Goal: Feedback & Contribution: Leave review/rating

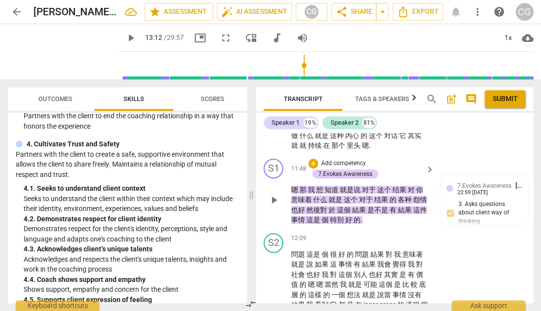
scroll to position [1904, 0]
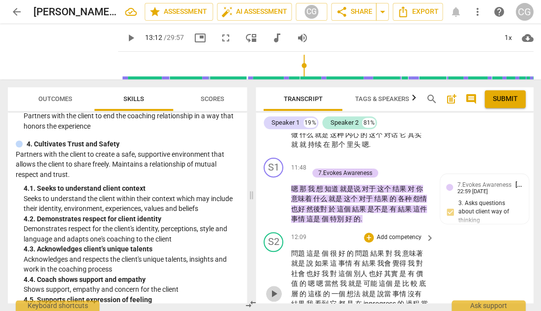
click at [275, 287] on span "play_arrow" at bounding box center [274, 293] width 12 height 12
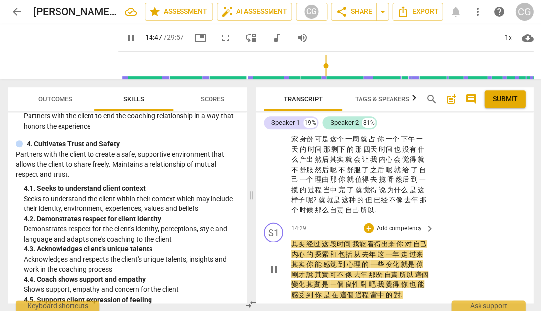
scroll to position [2297, 0]
click at [275, 263] on span "pause" at bounding box center [274, 269] width 12 height 12
click at [275, 263] on span "play_arrow" at bounding box center [274, 269] width 12 height 12
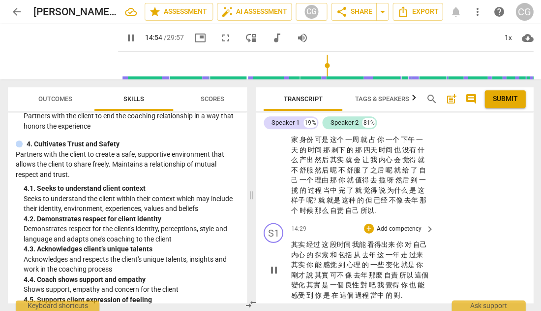
click at [274, 263] on span "pause" at bounding box center [274, 269] width 12 height 12
click at [273, 263] on span "play_arrow" at bounding box center [274, 269] width 12 height 12
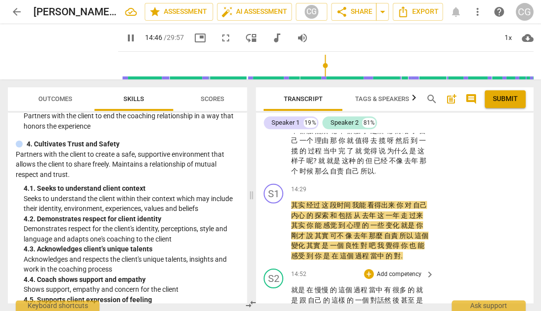
scroll to position [2337, 0]
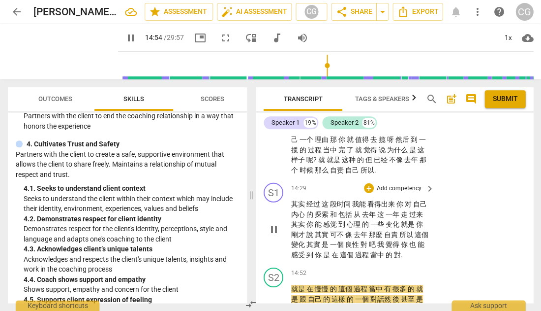
click at [274, 223] on span "pause" at bounding box center [274, 229] width 12 height 12
type input "895"
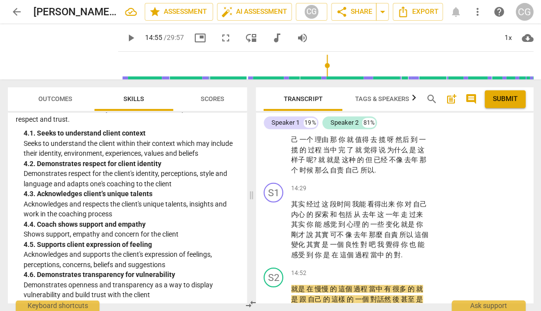
scroll to position [921, 0]
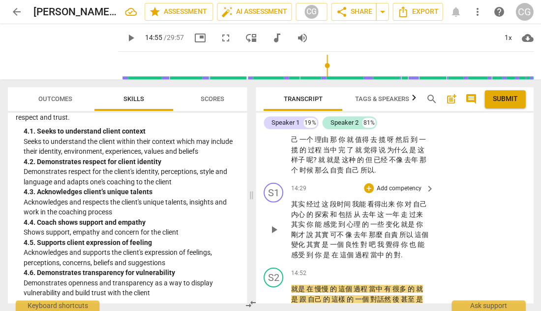
click at [394, 184] on p "Add competency" at bounding box center [399, 188] width 47 height 9
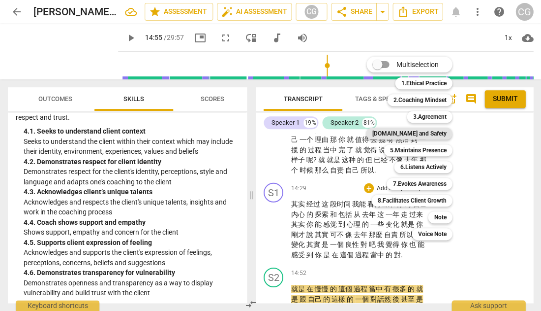
click at [423, 132] on b "[DOMAIN_NAME] and Safety" at bounding box center [409, 133] width 74 height 12
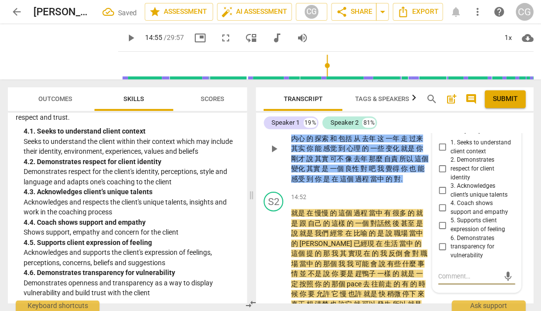
scroll to position [2421, 0]
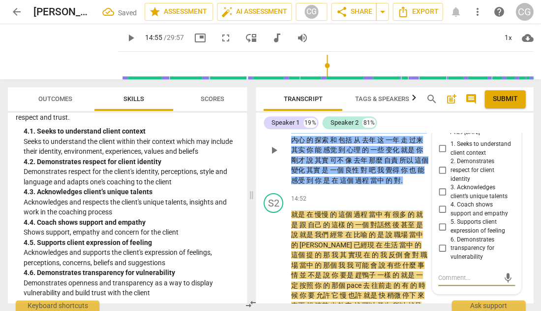
click at [440, 220] on input "5. Supports client expression of feeling" at bounding box center [443, 226] width 16 height 12
checkbox input "true"
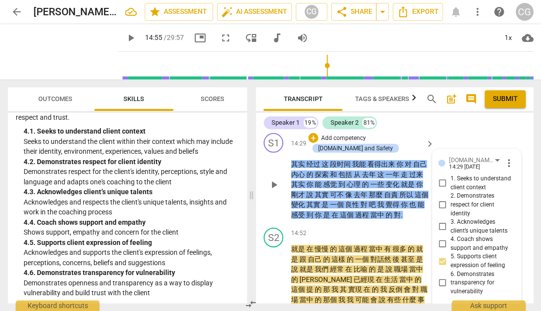
scroll to position [2386, 0]
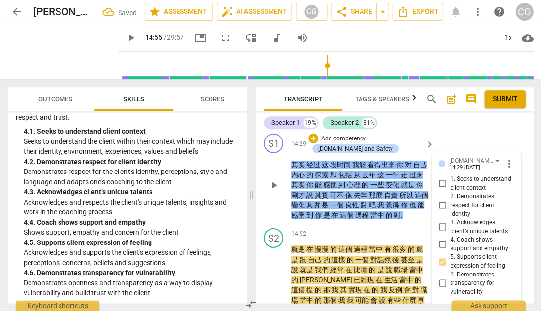
click at [442, 199] on input "2. Demonstrates respect for client identity" at bounding box center [443, 205] width 16 height 12
checkbox input "true"
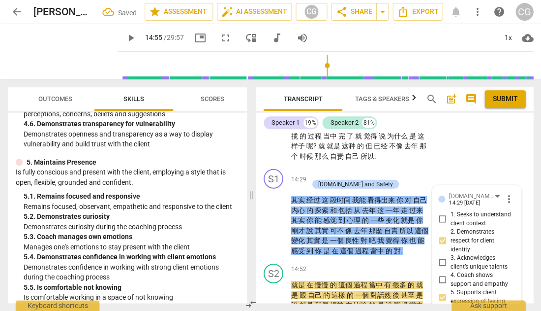
scroll to position [1073, 0]
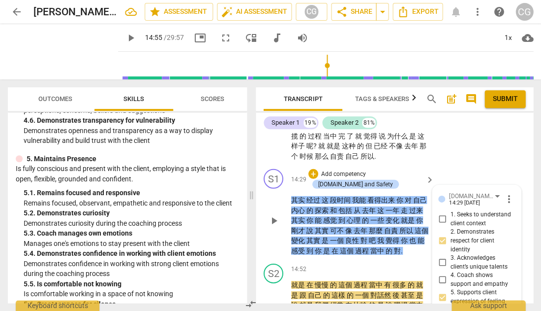
click at [351, 170] on p "Add competency" at bounding box center [343, 174] width 47 height 9
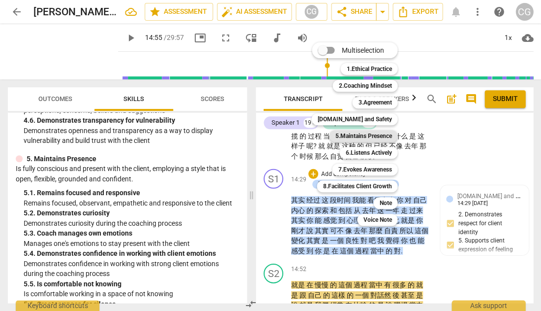
click at [374, 135] on b "5.Maintains Presence" at bounding box center [363, 136] width 57 height 12
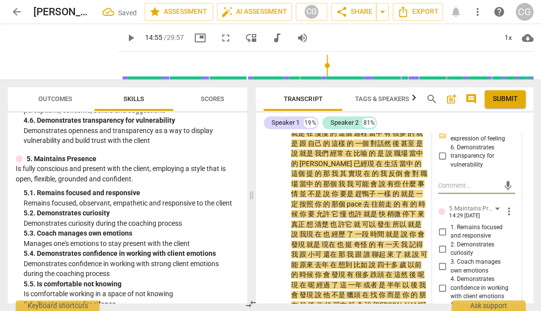
scroll to position [2514, 0]
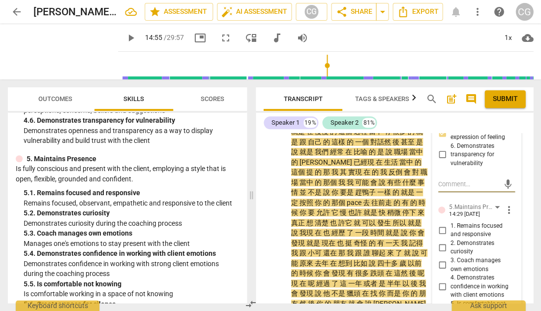
click at [442, 259] on input "3. Coach manages own emotions" at bounding box center [443, 265] width 16 height 12
checkbox input "true"
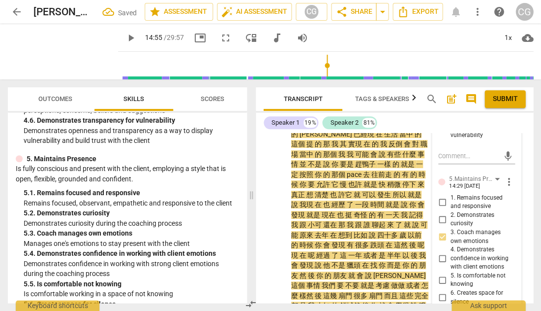
click at [437, 252] on input "4. Demonstrates confidence in working with client emotions" at bounding box center [443, 258] width 16 height 12
checkbox input "true"
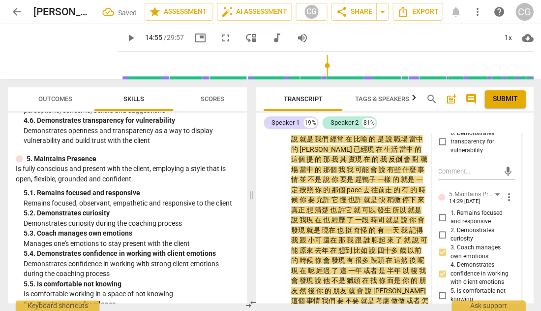
scroll to position [2525, 0]
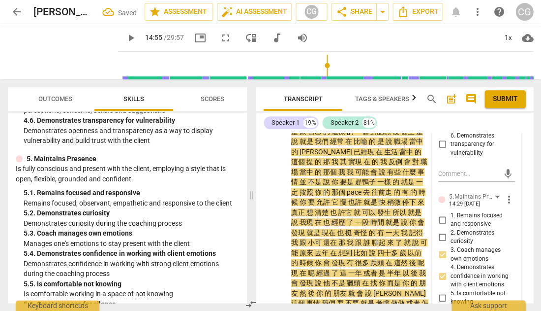
click at [441, 214] on input "1. Remains focused and responsive" at bounding box center [443, 220] width 16 height 12
checkbox input "true"
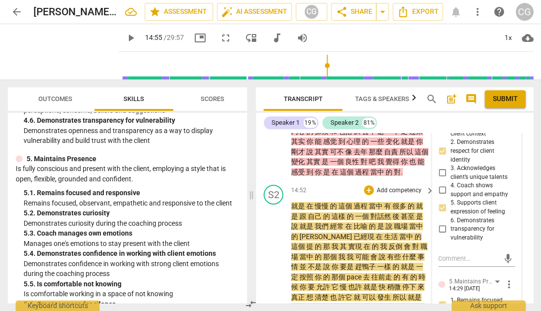
scroll to position [2498, 0]
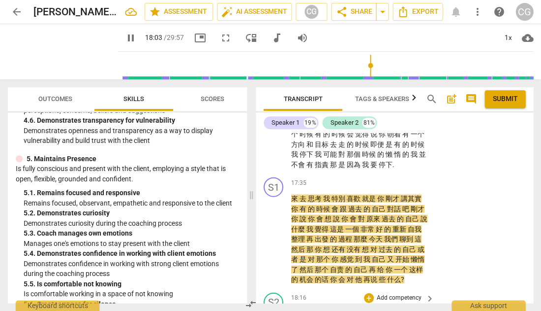
scroll to position [2822, 0]
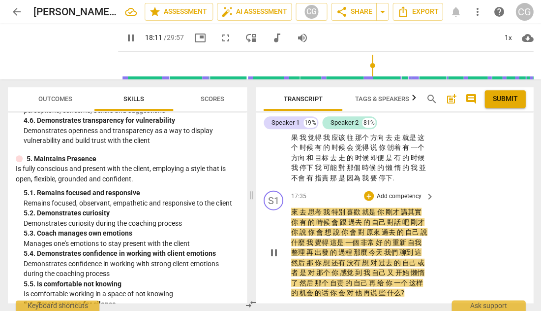
click at [273, 246] on span "pause" at bounding box center [274, 252] width 12 height 12
type input "1092"
click at [395, 191] on p "Add competency" at bounding box center [399, 195] width 47 height 9
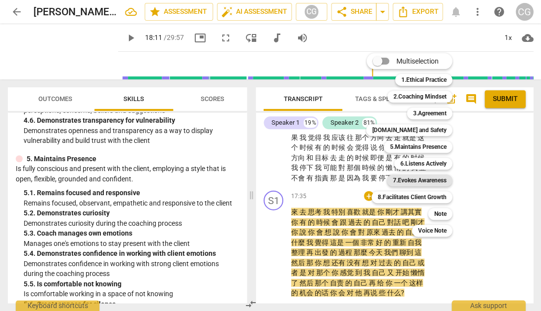
click at [439, 179] on b "7.Evokes Awareness" at bounding box center [420, 180] width 54 height 12
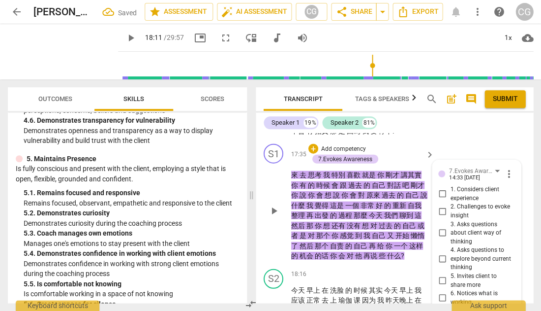
scroll to position [2860, 0]
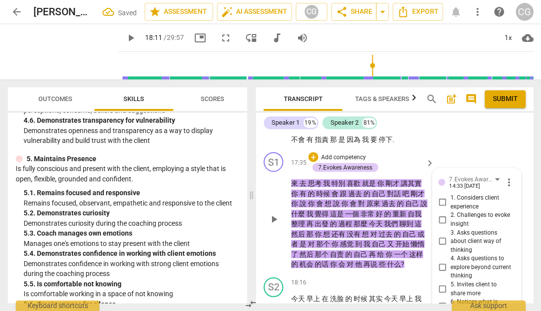
click at [442, 213] on input "2. Challenges to evoke insight" at bounding box center [443, 219] width 16 height 12
checkbox input "true"
click at [440, 261] on input "4. Asks questions to explore beyond current thinking" at bounding box center [443, 267] width 16 height 12
checkbox input "true"
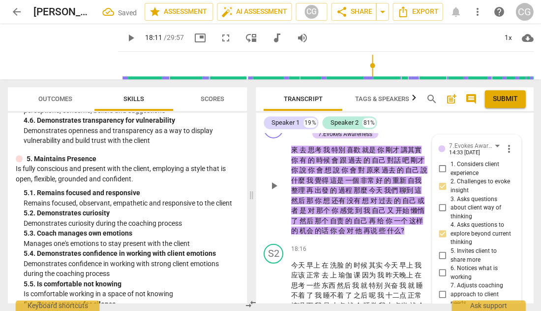
scroll to position [2895, 0]
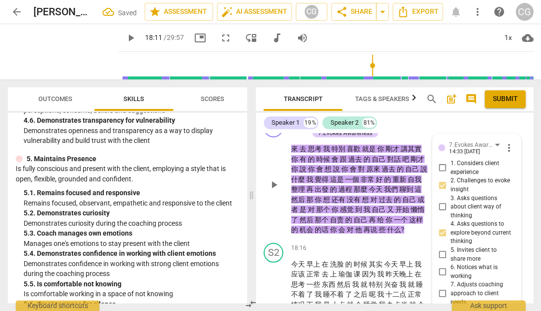
click at [441, 248] on input "5. Invites client to share more" at bounding box center [443, 254] width 16 height 12
checkbox input "true"
click at [441, 265] on input "6. Notices what is working" at bounding box center [443, 271] width 16 height 12
checkbox input "true"
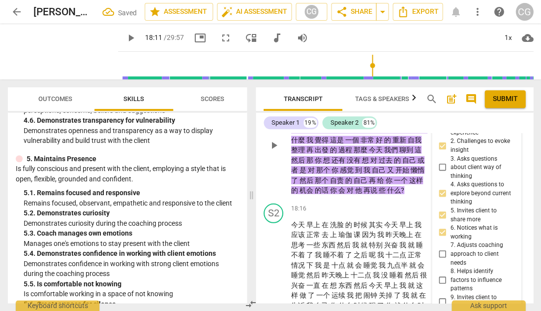
scroll to position [2934, 0]
click at [442, 248] on input "7. Adjusts coaching approach to client needs" at bounding box center [443, 254] width 16 height 12
checkbox input "true"
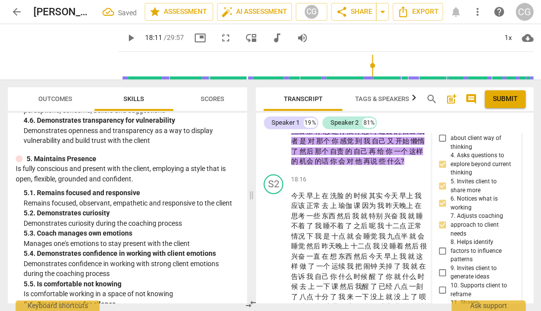
scroll to position [2966, 0]
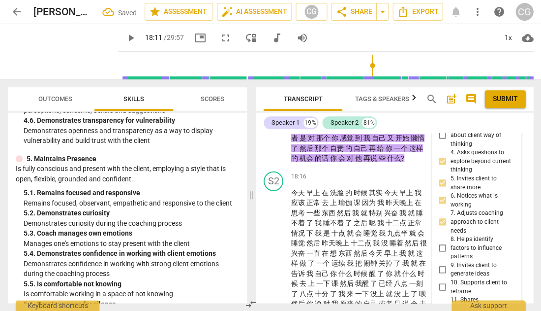
click at [442, 242] on input "8. Helps identify factors to influence patterns" at bounding box center [443, 248] width 16 height 12
checkbox input "true"
click at [440, 263] on input "9. Invites client to generate ideas" at bounding box center [443, 269] width 16 height 12
checkbox input "true"
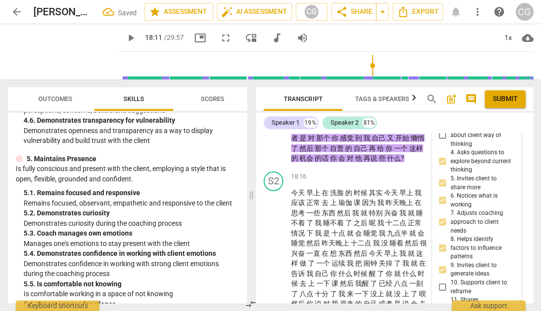
click at [441, 303] on input "11. Shares observations without attachment" at bounding box center [443, 309] width 16 height 12
checkbox input "true"
type textarea "z"
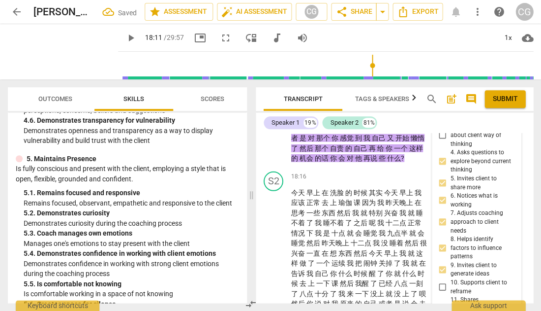
type textarea "zh"
type textarea "zhe"
type textarea "zh"
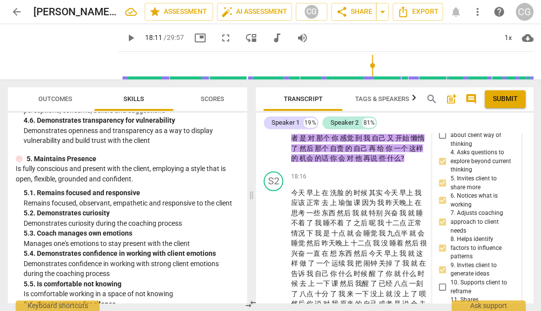
type textarea "zh"
type textarea "z"
type textarea "t"
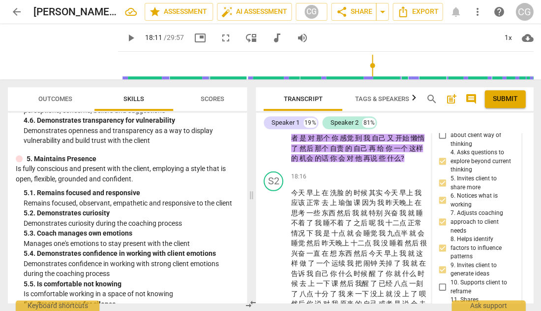
type textarea "to"
type textarea "ton"
type textarea "tong"
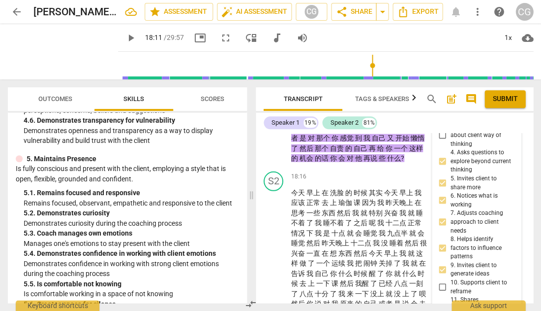
type textarea "tong"
type textarea "[PERSON_NAME]"
type textarea "tong gu"
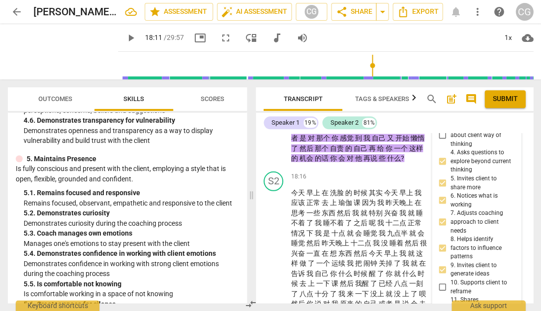
type textarea "[PERSON_NAME]"
type textarea "通过"
type textarea "通过x"
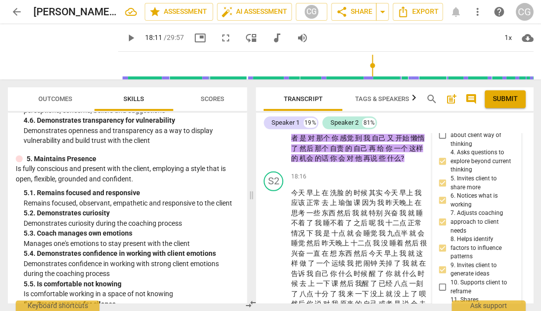
type textarea "通过x"
type textarea "通过xi"
type textarea "通过xi z"
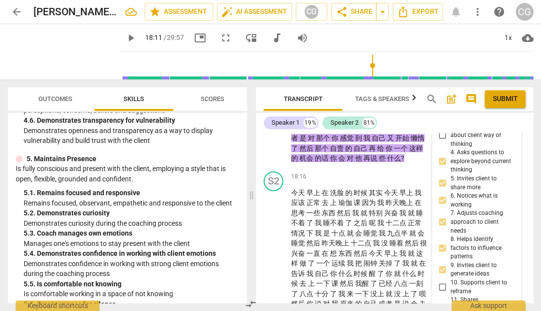
type textarea "通过xi zh"
type textarea "通过xi zhi"
type textarea "通过细致"
type textarea "通过细致d"
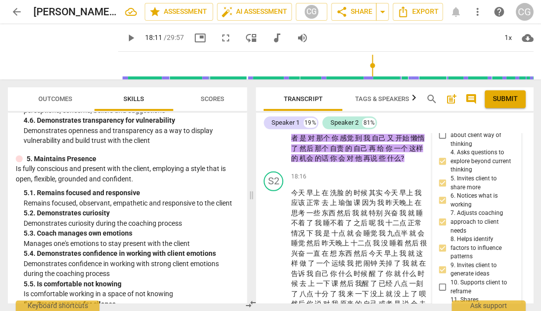
type textarea "通过细致d"
type textarea "通过细致de"
type textarea "通过细致的"
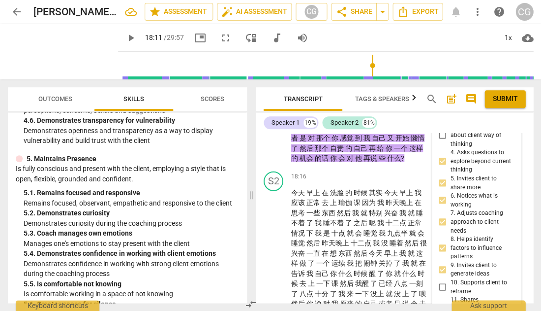
type textarea "通过细致的g"
type textarea "通过细致的gu"
type textarea "通过细致的gua"
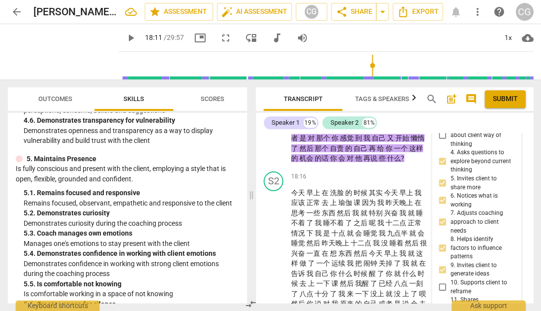
type textarea "通过细致的gua"
type textarea "通过细致的guan"
type textarea "通过细致的guan c"
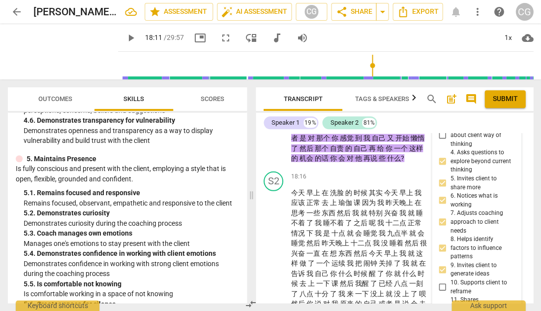
type textarea "通过细致的guan ch"
type textarea "通过细致的guan cha"
type textarea "通过细致的观察"
type textarea "通过细致的观察s"
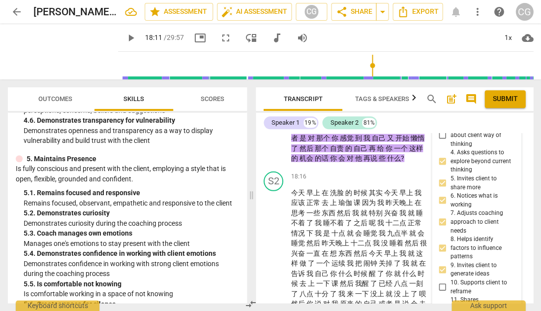
type textarea "通过细致的观察s"
type textarea "通过细致的观察sh"
type textarea "通过细致的观察she"
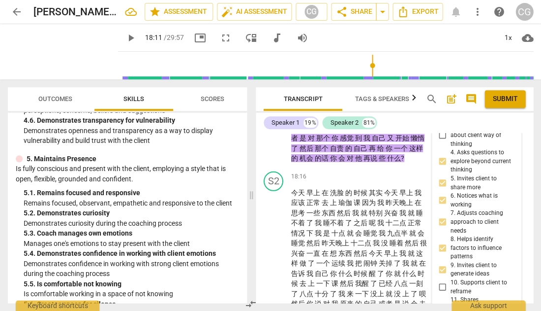
type textarea "通过细致的观察shen"
type textarea "通过细致的观察shen d"
type textarea "通过细致的观察shen du"
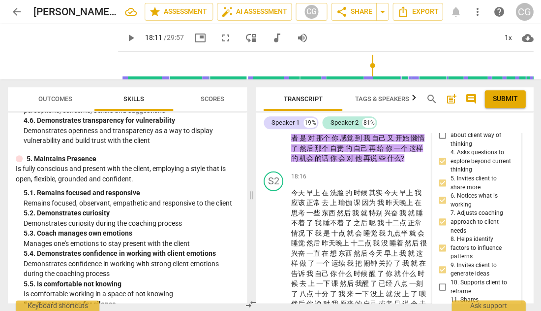
scroll to position [8, 0]
type textarea "通过细致的观察深度"
type textarea "通过细致的观察深度l"
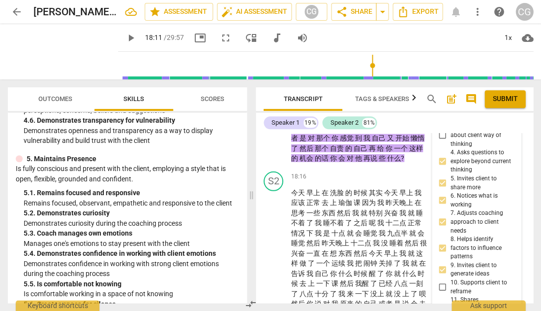
type textarea "通过细致的观察深度li"
type textarea "通过细致的观察深度[PERSON_NAME]"
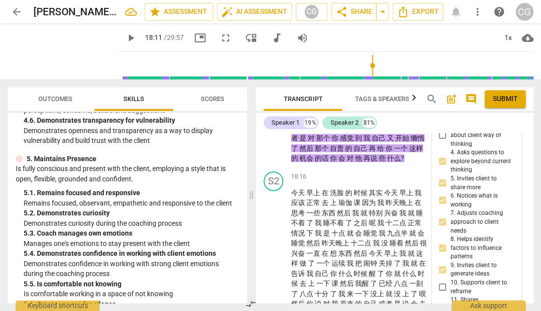
type textarea "通过细致的观察深度[PERSON_NAME] t"
type textarea "通过细致的观察深度lint t"
type textarea "通过细致的观察深度lint ti"
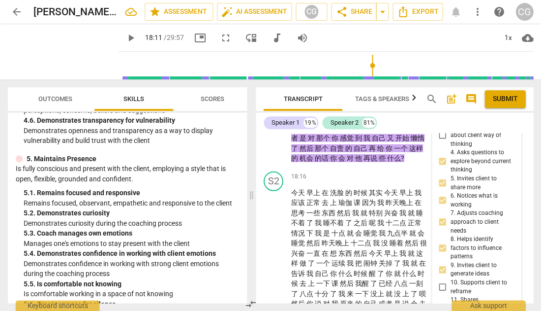
type textarea "通过细致的观察深度lint ti"
type textarea "通过细致的观察深度lint tin"
type textarea "通过细致的观察深度lint ting"
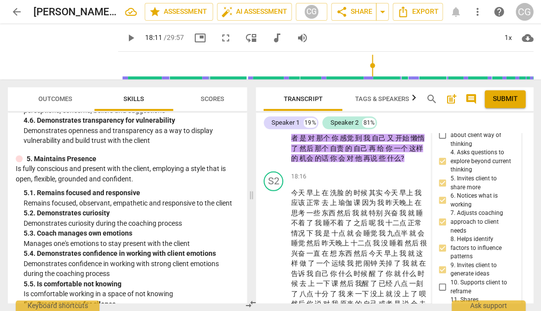
type textarea "通过细致的观察深度聆听"
type textarea "通过细致的观察深度聆听，"
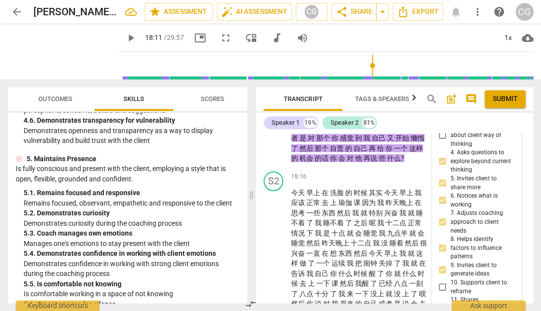
type textarea "通过细致的观察深度聆听，q"
type textarea "通过细致的观察深度聆听，qi"
type textarea "通过细致的观察深度聆听，qi f"
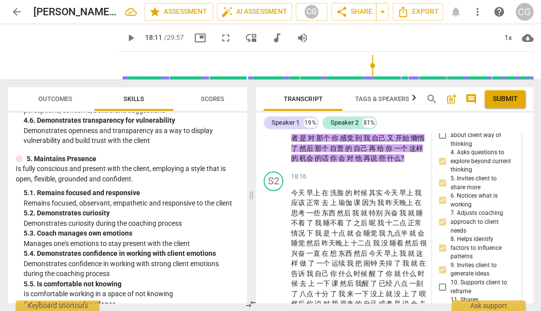
type textarea "通过细致的观察深度聆听，qi f"
type textarea "通过细致的观察深度聆听，qi fa"
type textarea "通过细致的观察深度聆听，启发"
type textarea "通过细致的观察深度聆听，启发k"
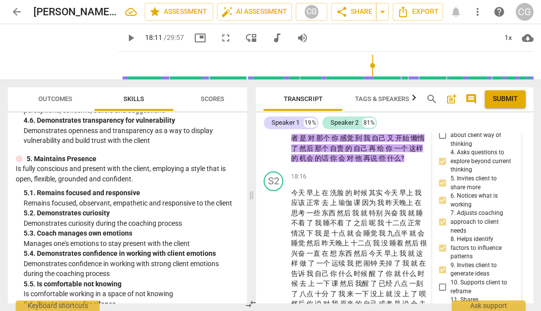
type textarea "通过细致的观察深度聆听，启发ke"
type textarea "通过细致的观察深度聆听，启发ke h"
type textarea "通过细致的观察深度聆听，启发ke hu"
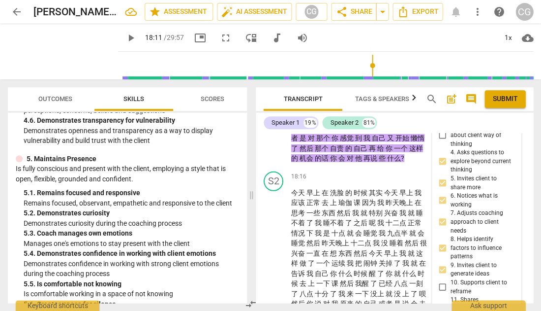
type textarea "通过细致的观察深度聆听，启发ke hu"
type textarea "通过细致的观察深度聆听，启发ke h"
type textarea "通过细致的观察深度聆听，启发ke"
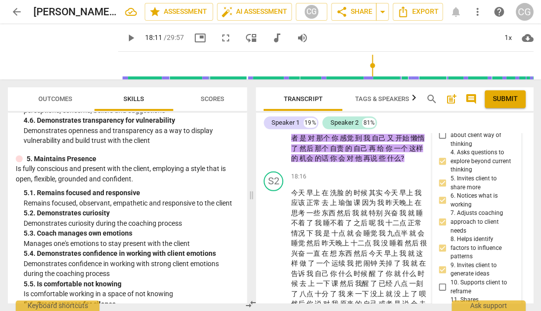
type textarea "通过细致的观察深度聆听，启发k"
type textarea "通过细致的观察深度聆听，启发"
type textarea "通过细致的观察深度聆听，启"
type textarea "通过细致的观察深度聆听，"
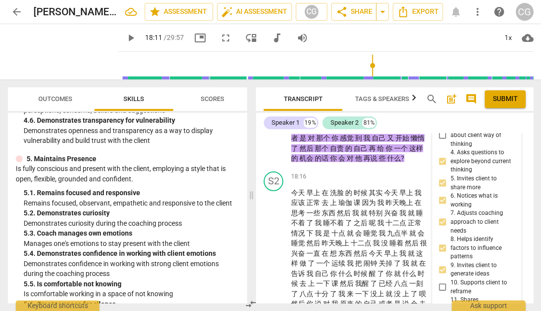
type textarea "通过细致的观察深度聆听，"
type textarea "通过细致的观察深度聆听，t"
type textarea "通过细致的观察深度聆听，to"
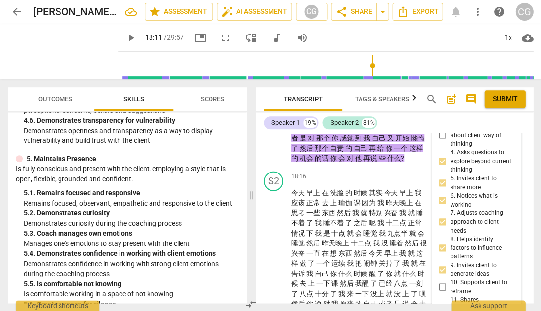
type textarea "通过细致的观察深度聆听，ton"
type textarea "通过细致的观察深度聆听，tong"
type textarea "通过细致的观察深度聆听，[PERSON_NAME]"
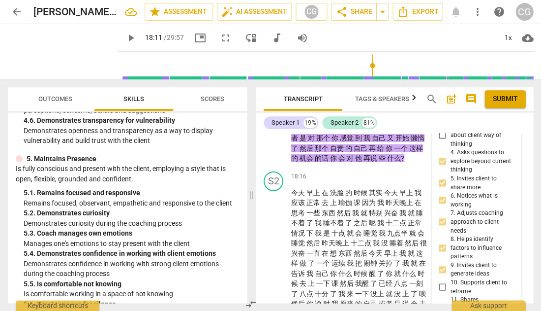
type textarea "通过细致的观察深度聆听，[PERSON_NAME]"
type textarea "通过细致的观察深度聆听，通过"
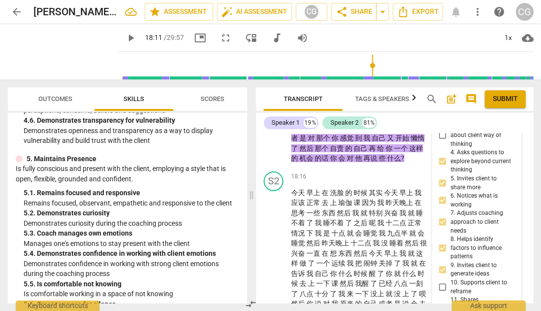
type textarea "通过细致的观察深度聆听，通过y"
type textarea "通过细致的观察深度聆听，通过yi"
type textarea "通过细致的观察深度聆听，通过yi g"
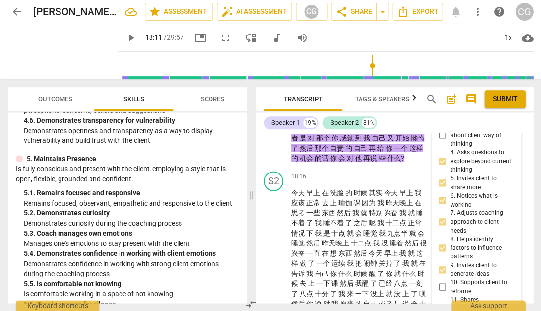
type textarea "通过细致的观察深度聆听，通过yi g"
type textarea "通过细致的观察深度聆听，通过yi ge"
type textarea "通过细致的观察深度聆听，通过一个"
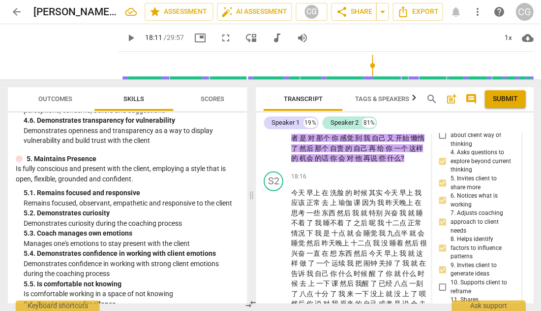
type textarea "通过细致的观察深度聆听，通过一个k"
type textarea "通过细致的观察深度聆听，通过一个ke"
type textarea "通过细致的观察深度聆听，通过一个ke h"
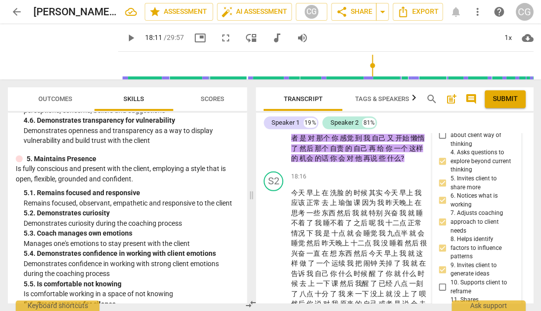
type textarea "通过细致的观察深度聆听，通过一个ke h"
type textarea "通过细致的观察深度聆听，通过一个ke hu"
type textarea "通过细致的观察深度聆听，通过一个客户"
type textarea "通过细致的观察深度聆听，通过一个客户d"
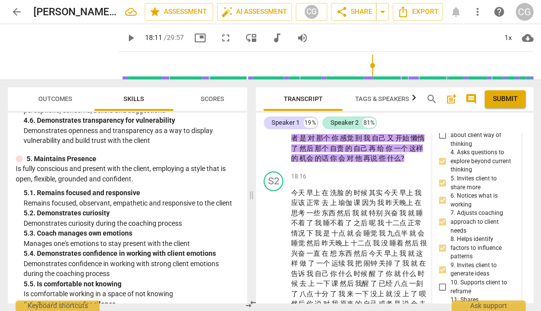
type textarea "通过细致的观察深度聆听，通过一个客户de"
type textarea "通过细致的观察深度聆听，通过一个客户的"
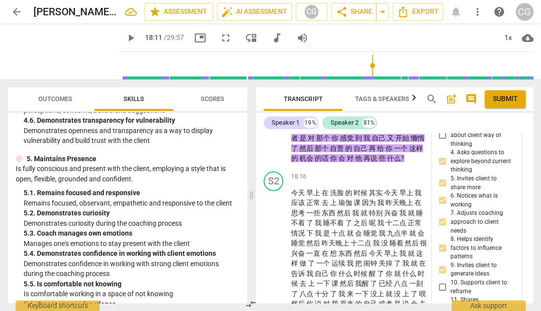
type textarea "通过细致的观察深度聆听，通过一个客户的x"
type textarea "通过细致的观察深度聆听，通过一个客户的xi"
type textarea "通过细致的观察深度聆听，通过一个客户的xin"
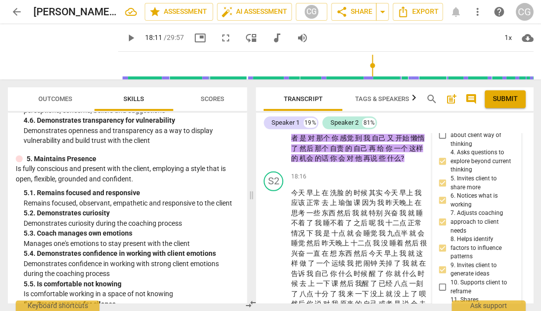
type textarea "通过细致的观察深度聆听，通过一个客户的xin"
type textarea "通过细致的观察深度聆听，通过一个客户的xing"
type textarea "通过细致的观察深度聆听，通过一个客户的xing w"
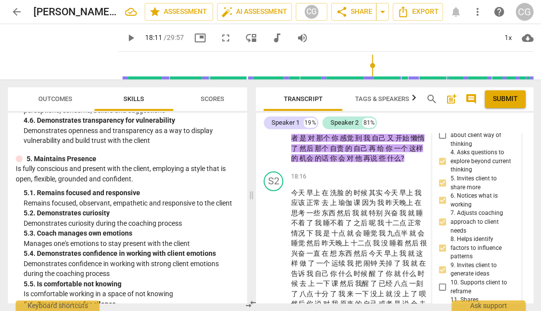
type textarea "通过细致的观察深度聆听，通过一个客户的xing we"
type textarea "通过细致的观察深度聆听，通过一个客户的xing wei"
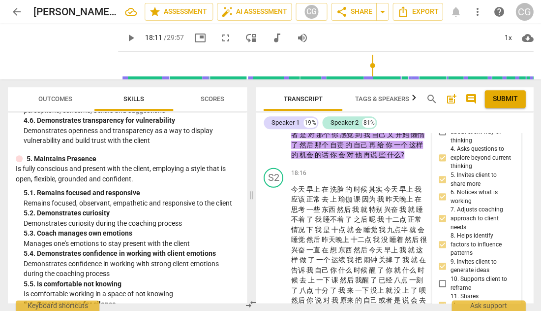
type textarea "通过细致的观察深度聆听，通过一个客户的xing wei f"
type textarea "通过细致的观察深度聆听，通过一个客户的xing wei fa"
type textarea "通过细致的观察深度聆听，通过一个客户的xing wei fan"
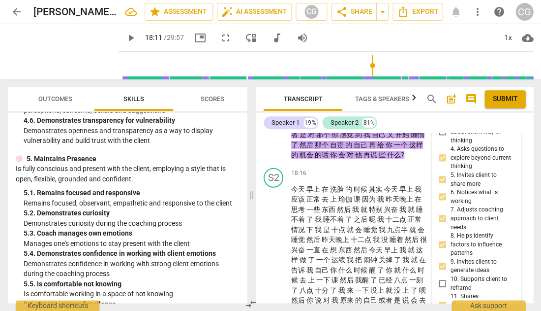
type textarea "通过细致的观察深度聆听，通过一个客户的xing wei fan"
type textarea "通过细致的观察深度聆听，通过一个客户的xing wei fang"
type textarea "通过细致的观察深度聆听，通过一个客户的xing wei fang s"
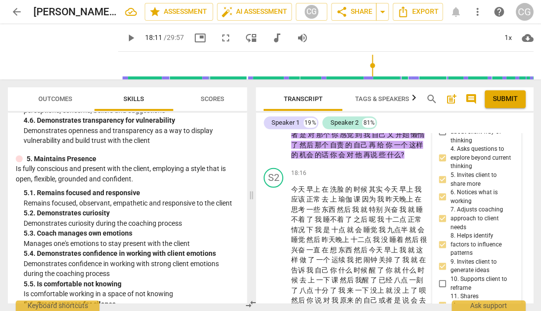
type textarea "通过细致的观察深度聆听，通过一个客户的xing wei fang sh"
type textarea "通过细致的观察深度聆听，通过一个客户的xing wei fang shi"
type textarea "通过细致的观察深度聆听，通过一个客户的行为方式"
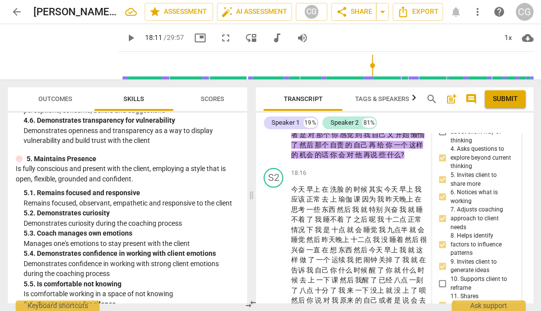
type textarea "通过细致的观察深度聆听，通过一个客户的行为方式，"
type textarea "通过细致的观察深度聆听，通过一个客户的行为方式，q"
type textarea "通过细致的观察深度聆听，通过一个客户的行为方式，qi"
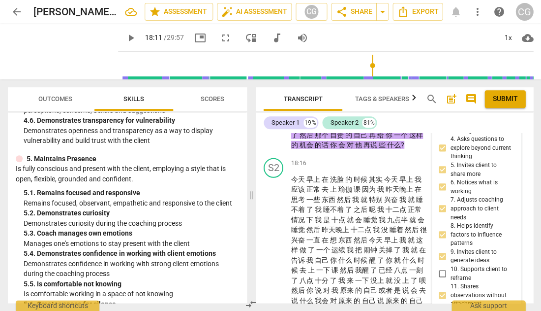
scroll to position [2988, 0]
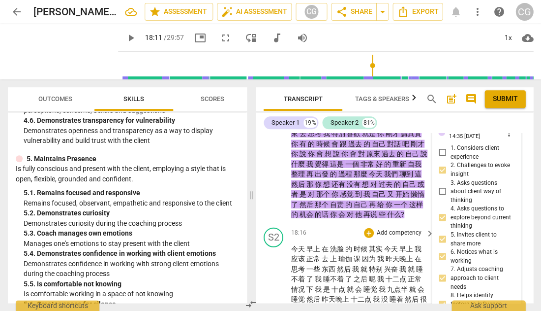
scroll to position [2975, 0]
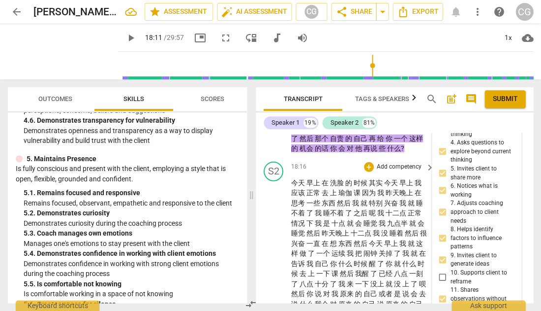
click at [273, 303] on span "play_arrow" at bounding box center [274, 309] width 12 height 12
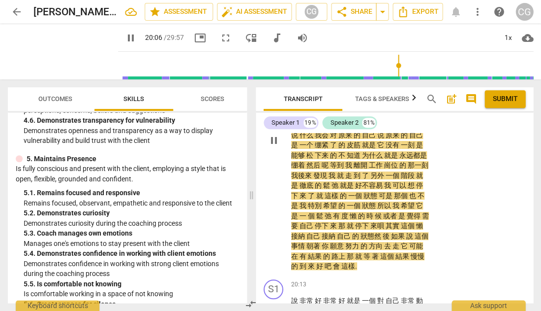
scroll to position [3156, 0]
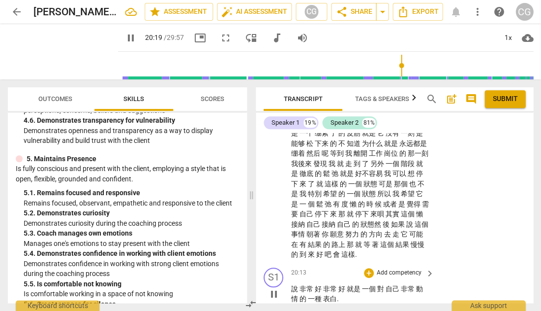
click at [274, 288] on span "pause" at bounding box center [274, 294] width 12 height 12
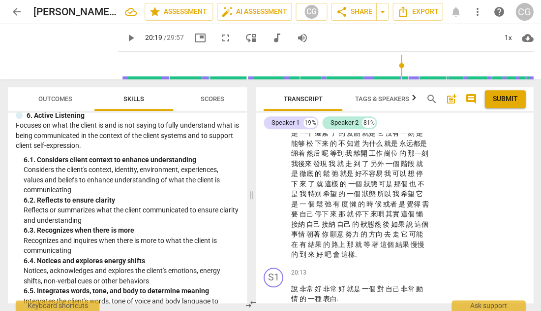
scroll to position [1316, 0]
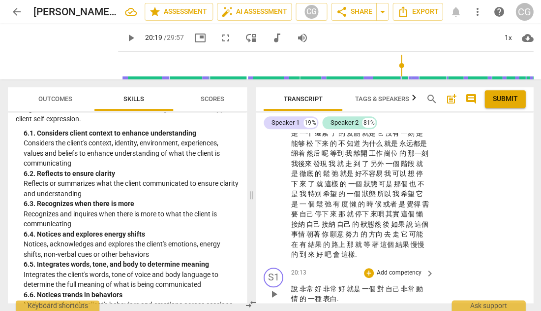
click at [384, 268] on p "Add competency" at bounding box center [399, 272] width 47 height 9
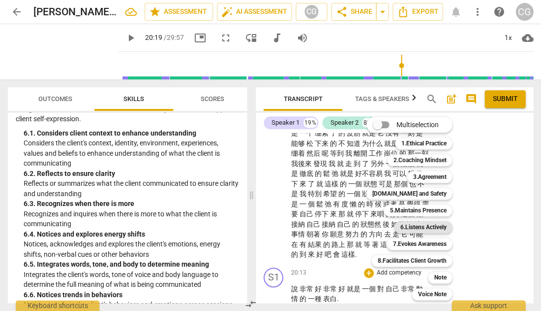
click at [412, 226] on b "6.Listens Actively" at bounding box center [423, 227] width 46 height 12
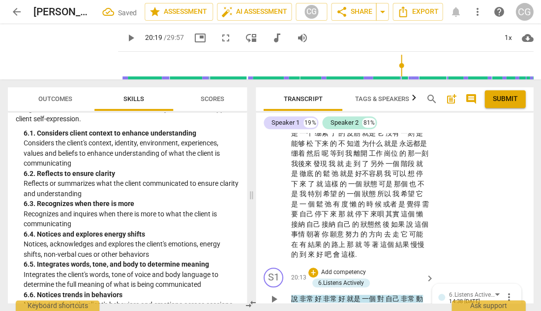
scroll to position [3324, 0]
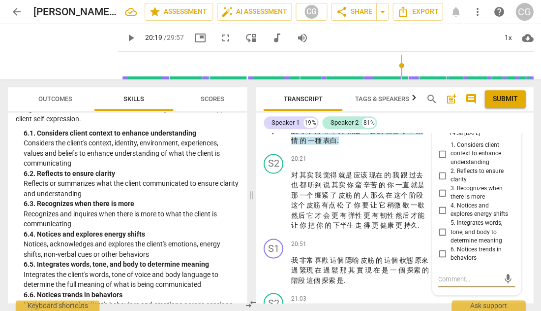
click at [439, 225] on input "5. Integrates words, tone, and body to determine meaning" at bounding box center [443, 231] width 16 height 12
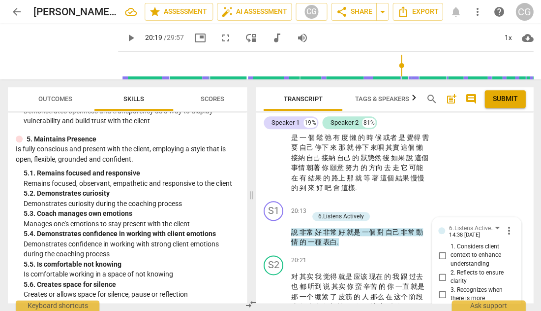
scroll to position [1083, 0]
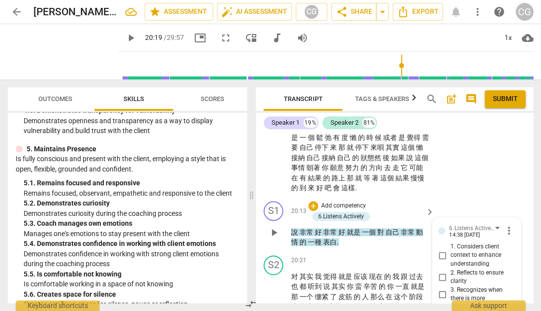
click at [351, 201] on p "Add competency" at bounding box center [343, 205] width 47 height 9
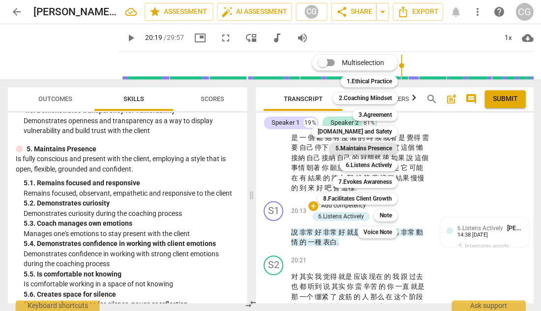
click at [376, 148] on b "5.Maintains Presence" at bounding box center [363, 148] width 57 height 12
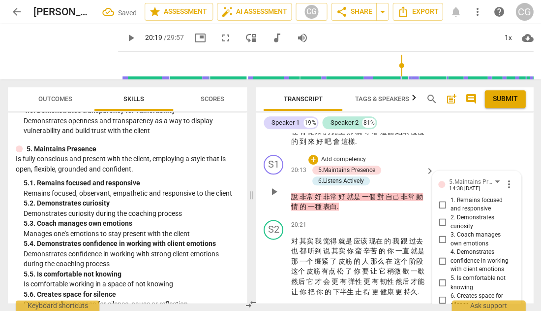
scroll to position [3254, 0]
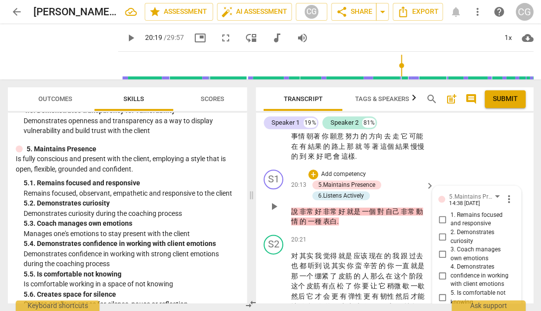
click at [439, 248] on input "3. Coach manages own emotions" at bounding box center [443, 254] width 16 height 12
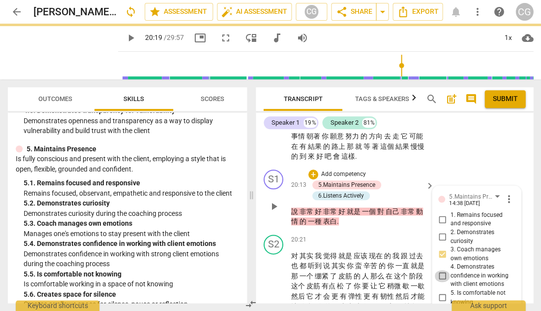
click at [442, 270] on input "4. Demonstrates confidence in working with client emotions" at bounding box center [443, 276] width 16 height 12
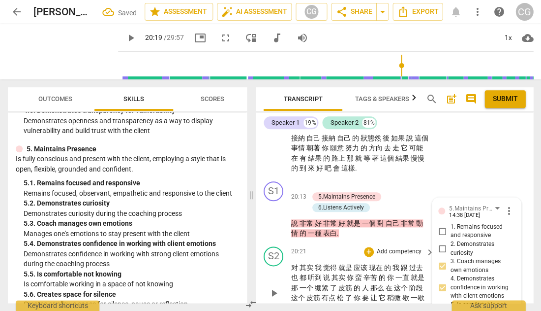
scroll to position [3238, 0]
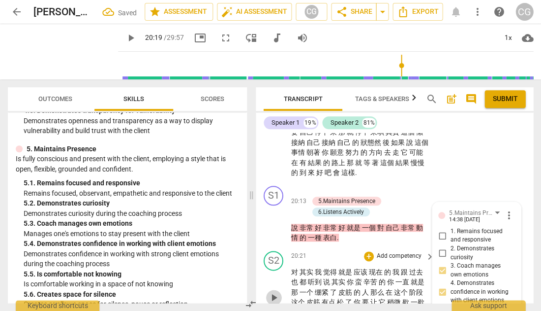
click at [273, 291] on span "play_arrow" at bounding box center [274, 297] width 12 height 12
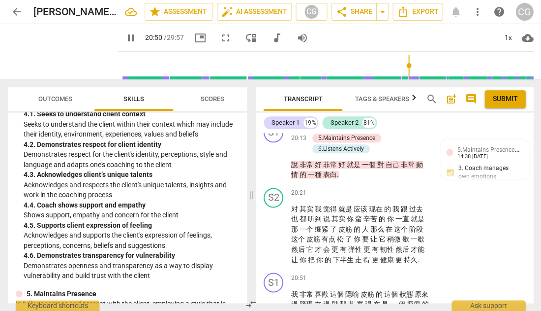
scroll to position [922, 0]
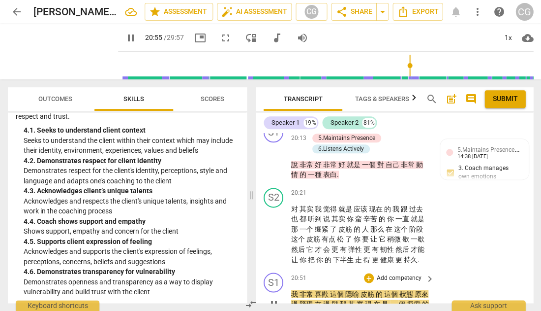
click at [272, 298] on span "pause" at bounding box center [274, 304] width 12 height 12
click at [390, 273] on p "Add competency" at bounding box center [399, 277] width 47 height 9
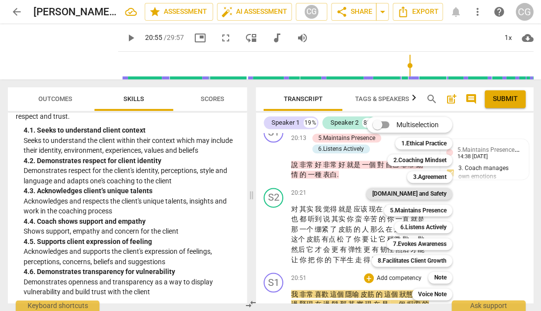
click at [423, 192] on b "[DOMAIN_NAME] and Safety" at bounding box center [409, 194] width 74 height 12
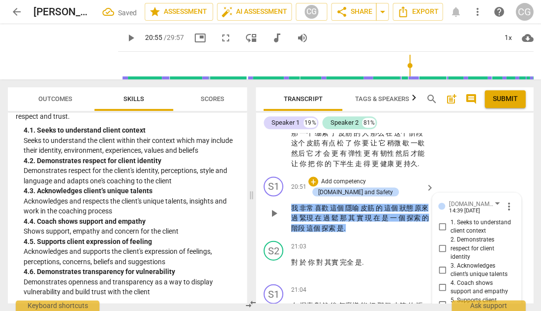
scroll to position [3391, 0]
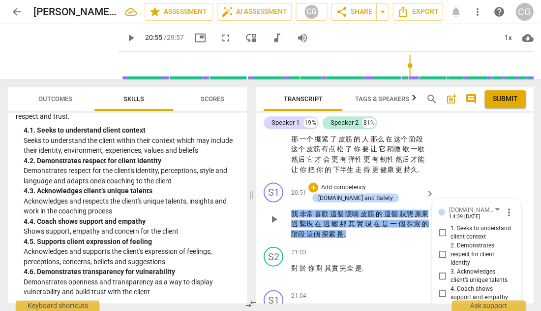
click at [440, 269] on input "3. Acknowledges client’s unique talents" at bounding box center [443, 275] width 16 height 12
click at [441, 286] on input "4. Coach shows support and empathy" at bounding box center [443, 292] width 16 height 12
click at [441, 304] on input "5. Supports client expression of feeling" at bounding box center [443, 310] width 16 height 12
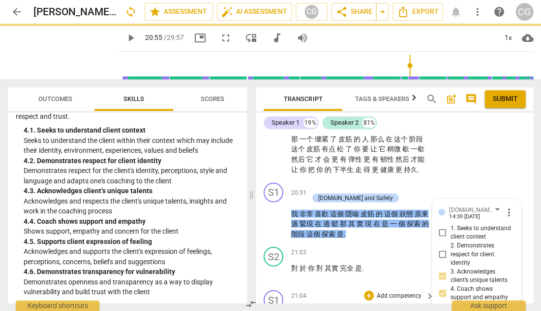
scroll to position [3364, 0]
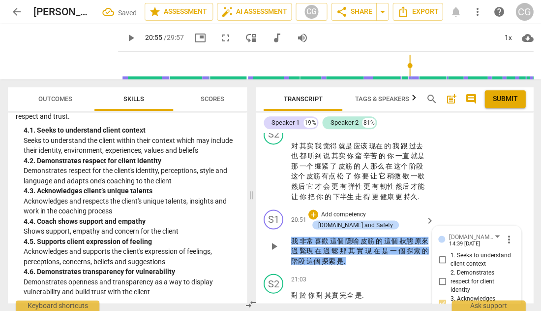
click at [275, 240] on span "play_arrow" at bounding box center [274, 246] width 12 height 12
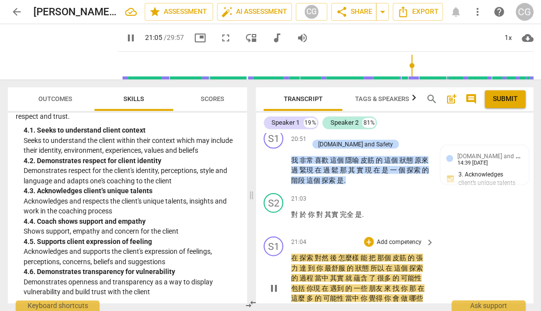
scroll to position [3445, 0]
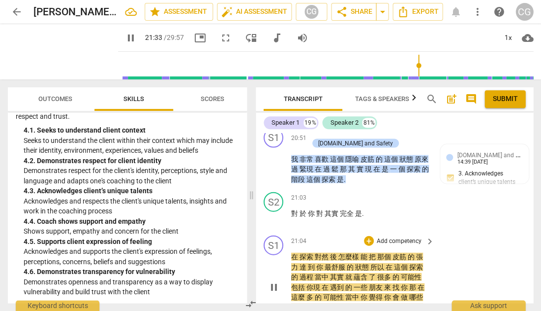
click at [275, 281] on span "pause" at bounding box center [274, 287] width 12 height 12
click at [387, 236] on p "Add competency" at bounding box center [399, 240] width 47 height 9
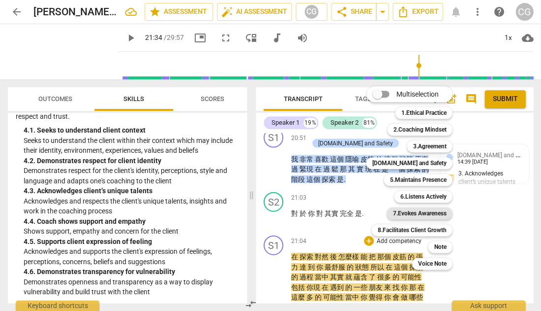
click at [407, 213] on b "7.Evokes Awareness" at bounding box center [420, 213] width 54 height 12
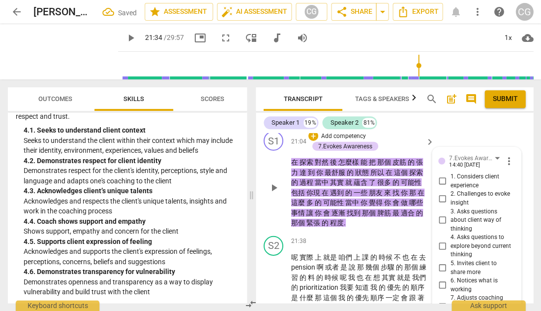
scroll to position [3540, 0]
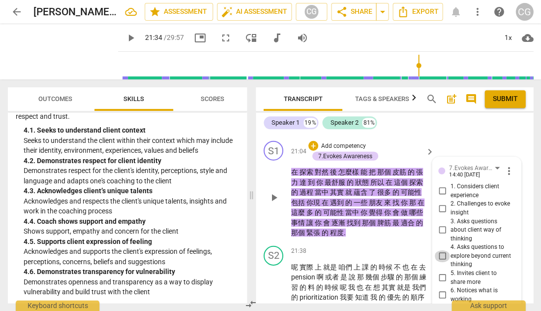
click at [441, 250] on input "4. Asks questions to explore beyond current thinking" at bounding box center [443, 256] width 16 height 12
click at [441, 223] on input "3. Asks questions about client way of thinking" at bounding box center [443, 229] width 16 height 12
click at [439, 288] on input "6. Notices what is working" at bounding box center [443, 294] width 16 height 12
click at [441, 271] on input "5. Invites client to share more" at bounding box center [443, 277] width 16 height 12
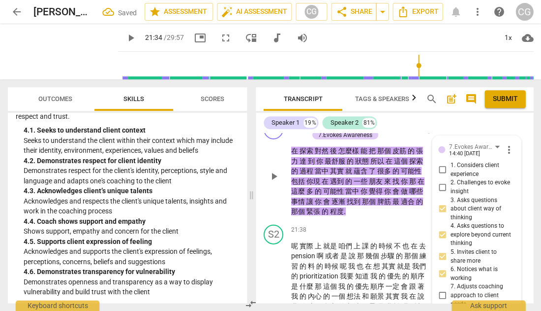
scroll to position [3615, 0]
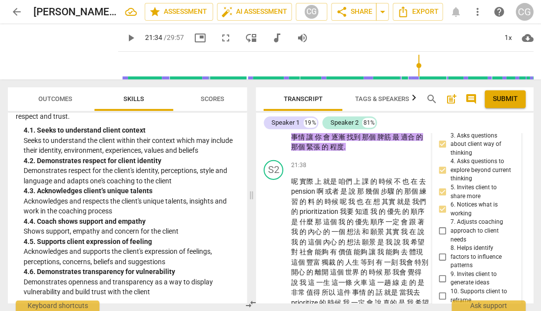
scroll to position [3626, 0]
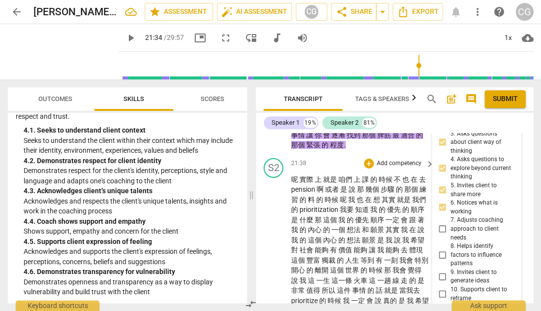
scroll to position [3628, 0]
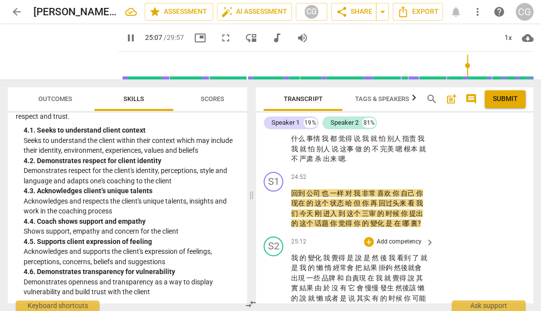
scroll to position [4173, 0]
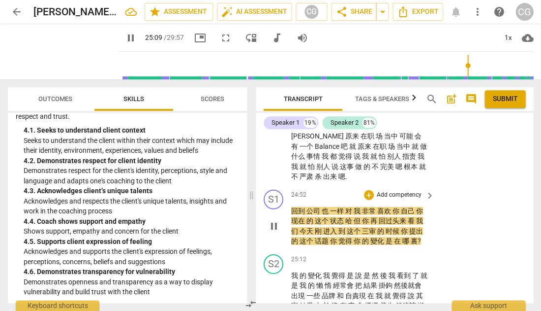
click at [275, 219] on span "pause" at bounding box center [274, 225] width 12 height 12
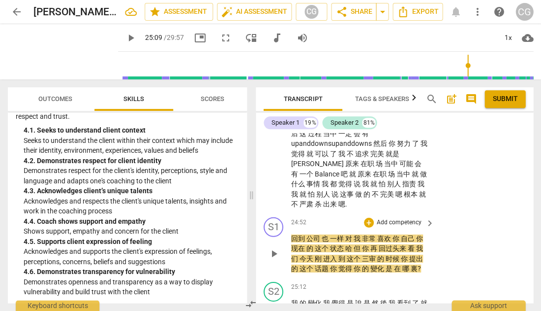
click at [416, 218] on p "Add competency" at bounding box center [399, 222] width 47 height 9
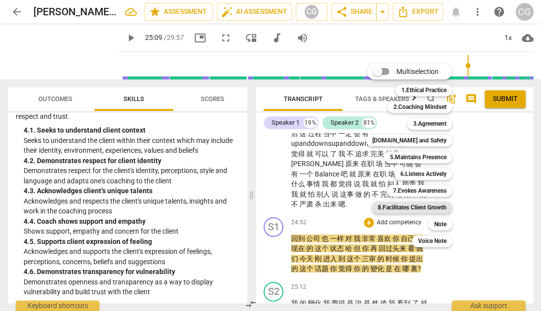
click at [420, 209] on b "8.Facilitates Client Growth" at bounding box center [411, 207] width 69 height 12
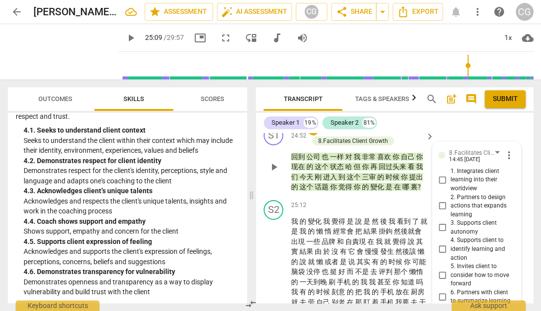
scroll to position [4238, 0]
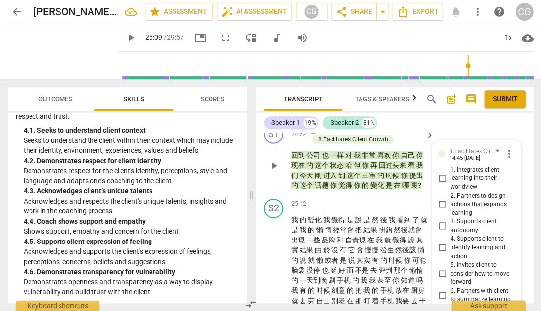
click at [439, 289] on input "6. Partners with client to summarize learning" at bounding box center [443, 295] width 16 height 12
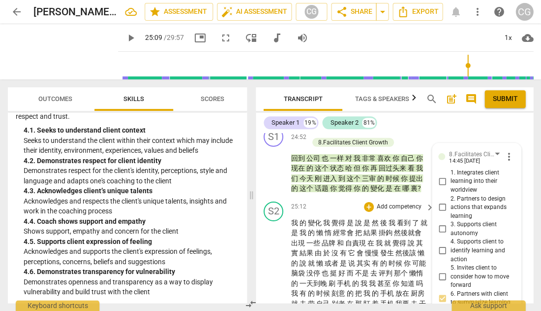
scroll to position [4235, 0]
click at [442, 309] on input "7. Celebrates client progress" at bounding box center [443, 315] width 16 height 12
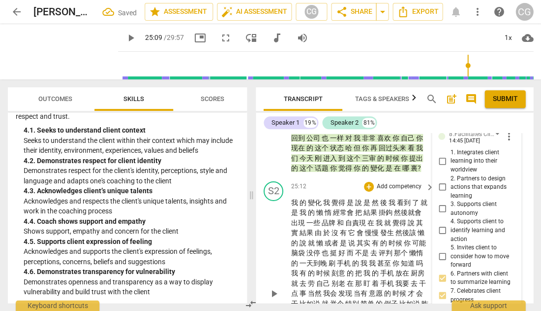
scroll to position [4257, 0]
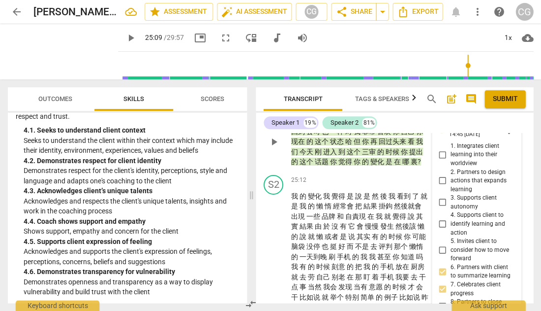
scroll to position [9, 0]
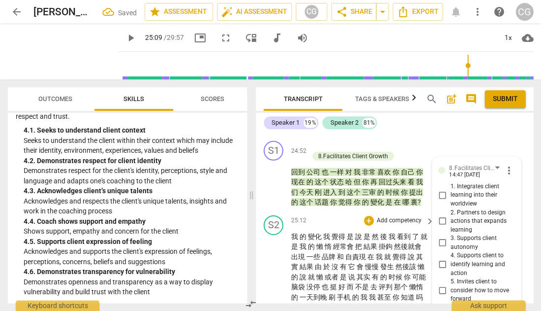
scroll to position [4223, 0]
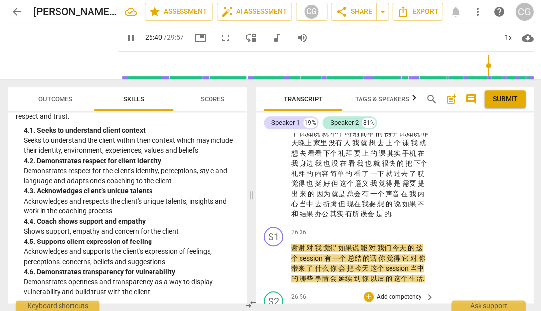
scroll to position [4426, 0]
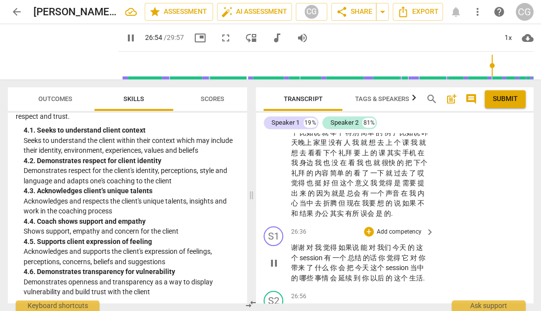
click at [273, 257] on span "pause" at bounding box center [274, 263] width 12 height 12
click at [396, 227] on p "Add competency" at bounding box center [399, 231] width 47 height 9
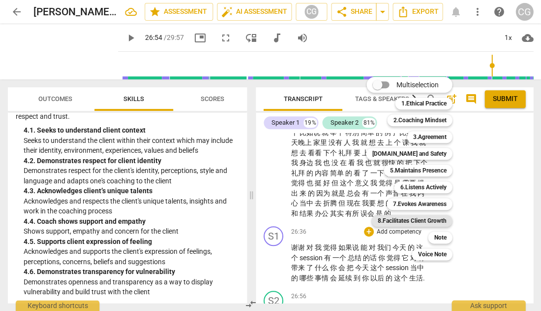
click at [410, 221] on b "8.Facilitates Client Growth" at bounding box center [411, 221] width 69 height 12
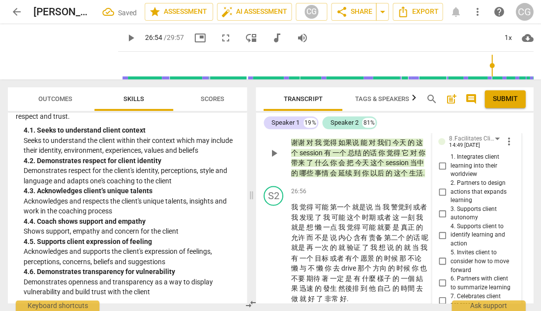
scroll to position [4540, 0]
click at [442, 229] on input "4. Supports client to identify learning and action" at bounding box center [443, 235] width 16 height 12
click at [439, 208] on input "3. Supports client autonomy" at bounding box center [443, 214] width 16 height 12
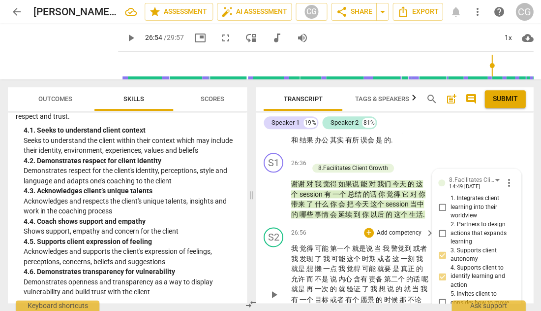
scroll to position [4497, 0]
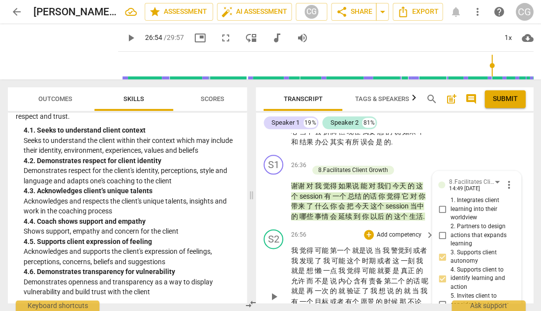
click at [274, 290] on span "play_arrow" at bounding box center [274, 296] width 12 height 12
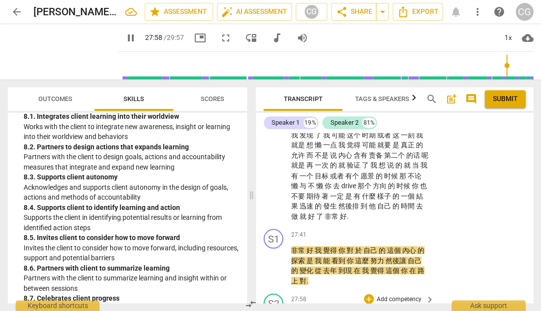
scroll to position [0, 0]
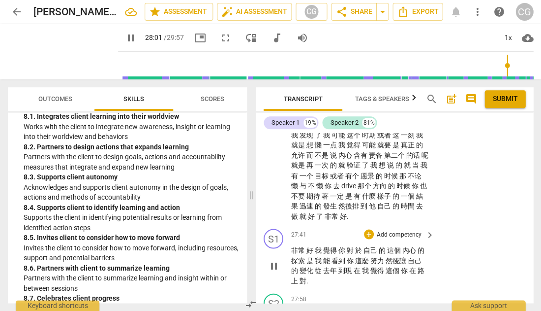
click at [381, 230] on p "Add competency" at bounding box center [399, 234] width 47 height 9
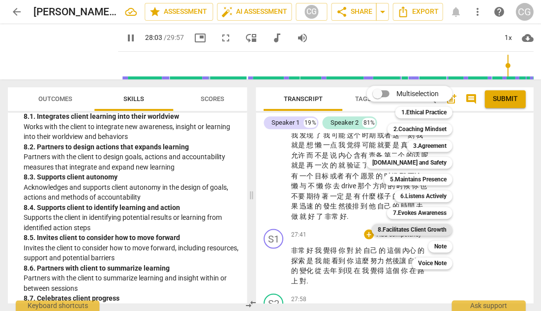
click at [399, 228] on b "8.Facilitates Client Growth" at bounding box center [411, 229] width 69 height 12
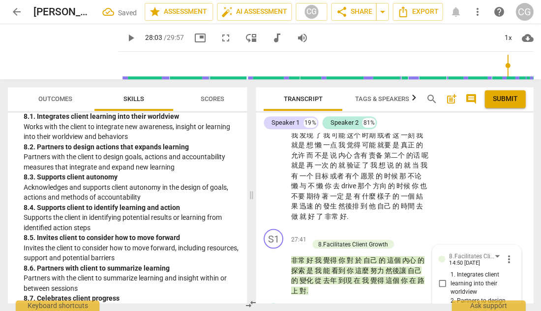
scroll to position [4806, 0]
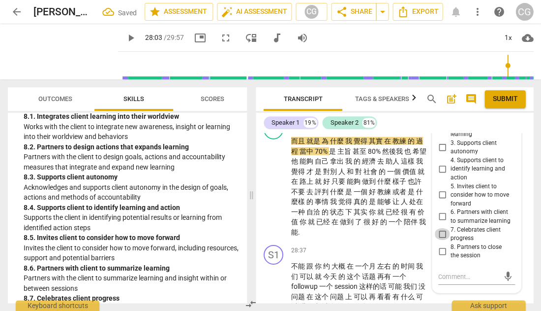
click at [442, 228] on input "7. Celebrates client progress" at bounding box center [443, 234] width 16 height 12
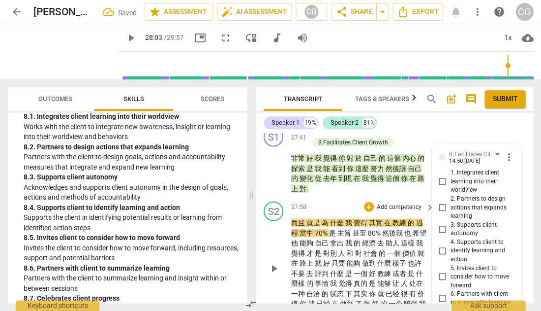
scroll to position [4724, 0]
click at [272, 262] on span "play_arrow" at bounding box center [274, 268] width 12 height 12
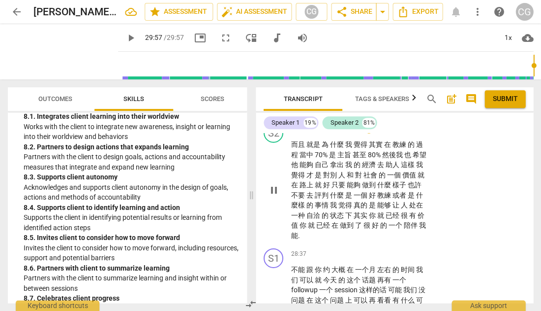
scroll to position [4803, 0]
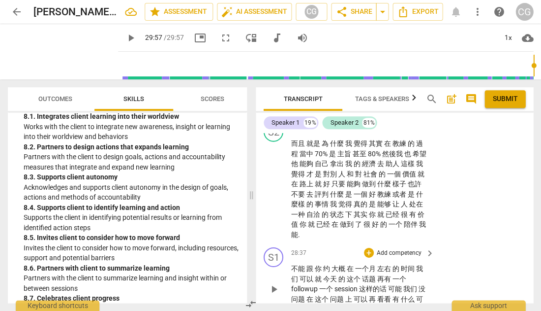
click at [396, 249] on p "Add competency" at bounding box center [399, 253] width 47 height 9
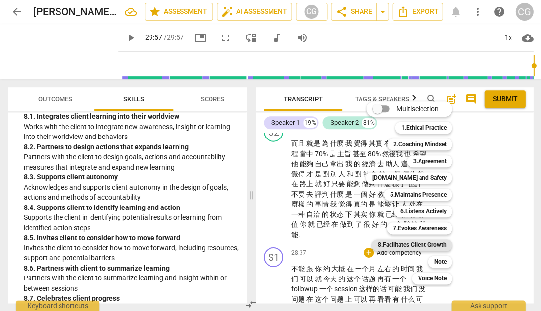
click at [426, 245] on b "8.Facilitates Client Growth" at bounding box center [411, 245] width 69 height 12
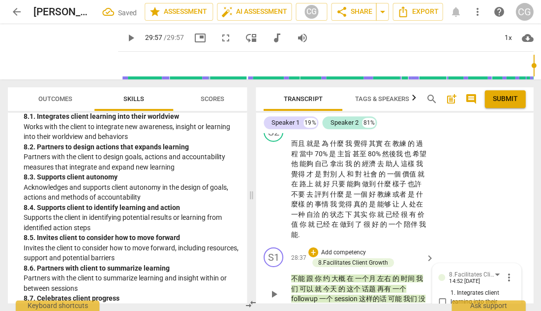
scroll to position [5002, 0]
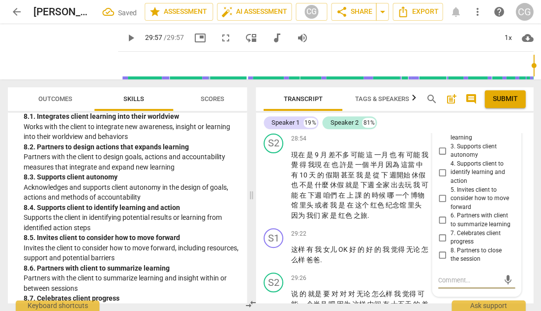
click at [443, 249] on input "8. Partners to close the session" at bounding box center [443, 255] width 16 height 12
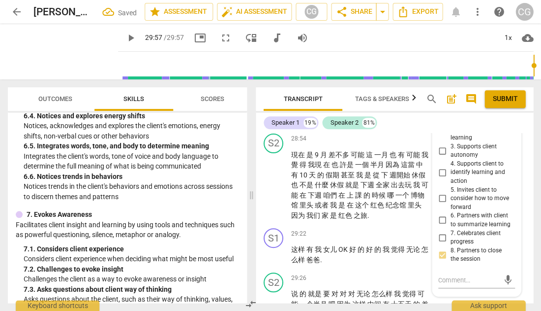
scroll to position [944, 0]
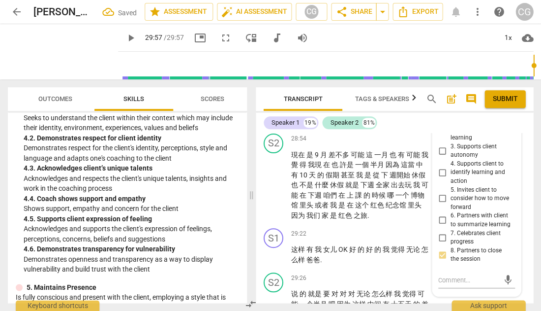
click at [56, 95] on span "Outcomes" at bounding box center [55, 98] width 34 height 7
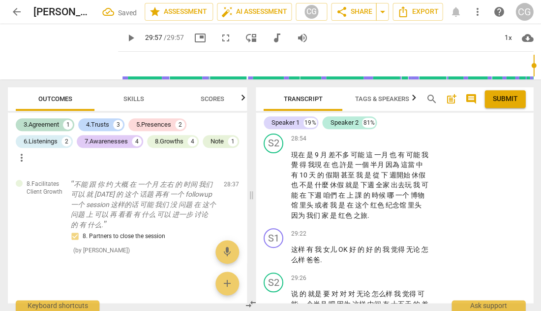
scroll to position [1905, 0]
click at [223, 281] on span "add" at bounding box center [227, 283] width 12 height 12
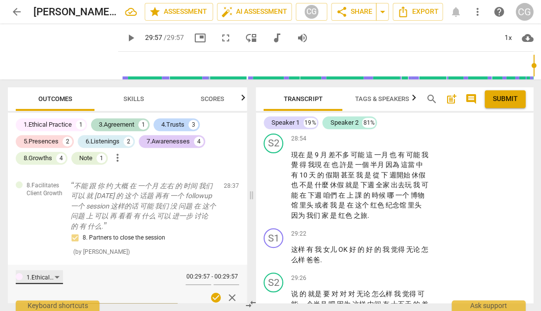
click at [60, 270] on div "1.Ethical Practice" at bounding box center [39, 277] width 47 height 14
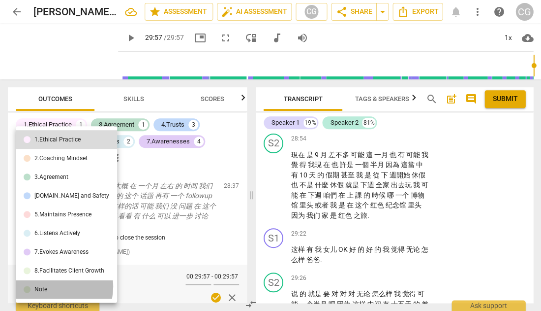
click at [50, 286] on li "Note" at bounding box center [66, 289] width 101 height 19
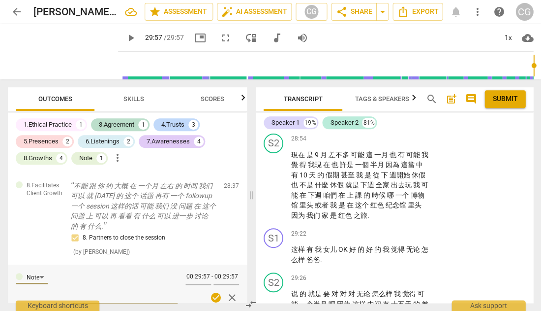
click at [101, 272] on textarea at bounding box center [124, 286] width 107 height 28
click at [154, 272] on textarea "再一次看到并感受到了你的松弛、自信的教练状态" at bounding box center [124, 286] width 107 height 28
click at [134, 277] on textarea "再一次看到并感受到了你松弛、自信的教练状态" at bounding box center [124, 286] width 107 height 28
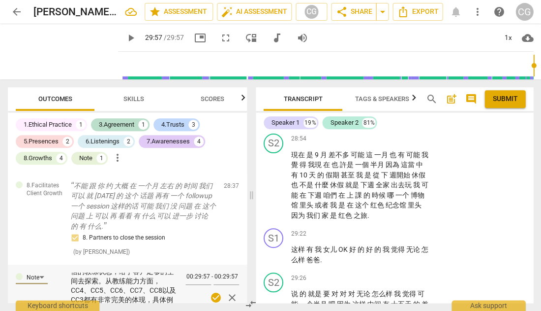
scroll to position [24, 0]
click at [213, 291] on span "check_circle" at bounding box center [216, 297] width 12 height 12
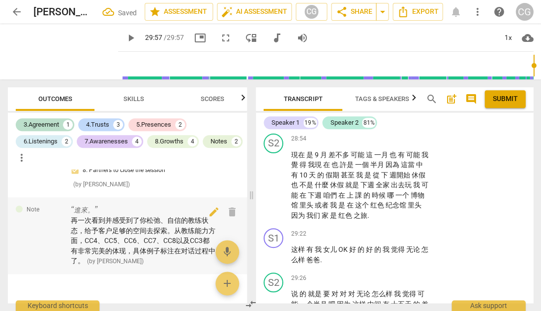
scroll to position [1981, 0]
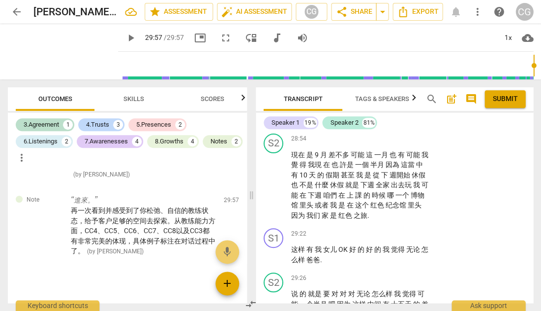
click at [223, 286] on span "add" at bounding box center [227, 283] width 12 height 12
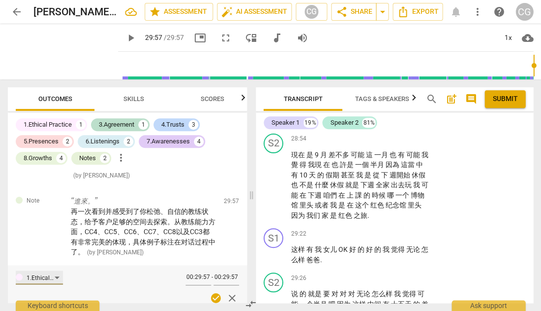
click at [58, 270] on div "1.Ethical Practice" at bounding box center [39, 277] width 47 height 14
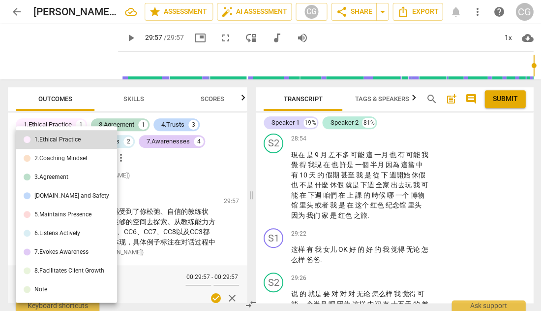
click at [50, 290] on li "Note" at bounding box center [66, 289] width 101 height 19
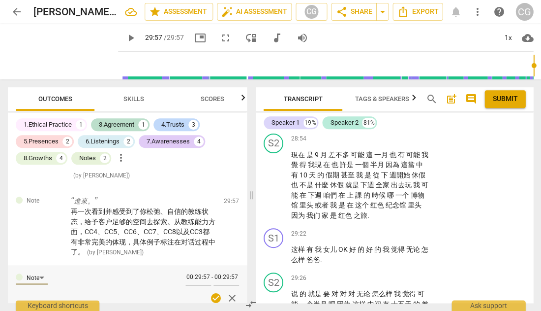
click at [92, 273] on textarea at bounding box center [124, 287] width 107 height 28
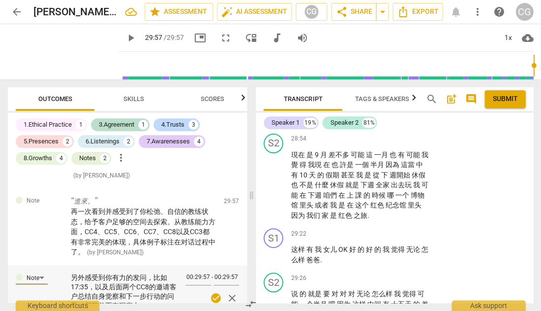
click at [212, 292] on span "check_circle" at bounding box center [216, 298] width 12 height 12
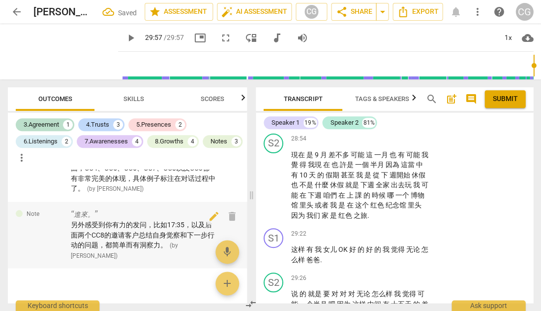
scroll to position [2047, 0]
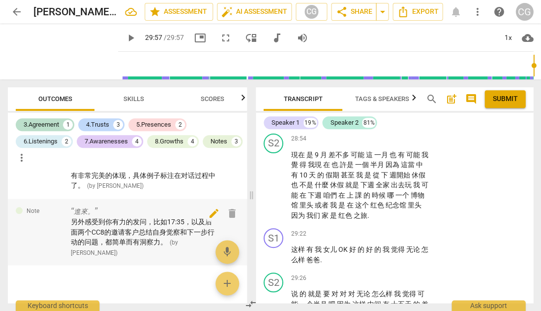
click at [210, 207] on span "edit" at bounding box center [214, 213] width 12 height 12
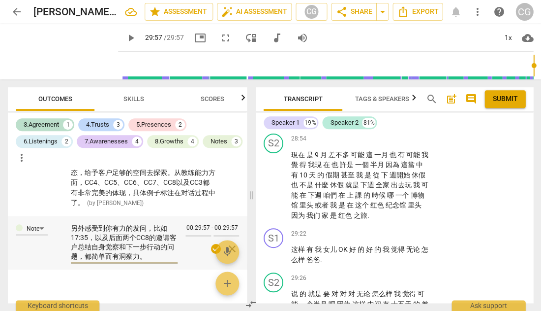
scroll to position [2031, 0]
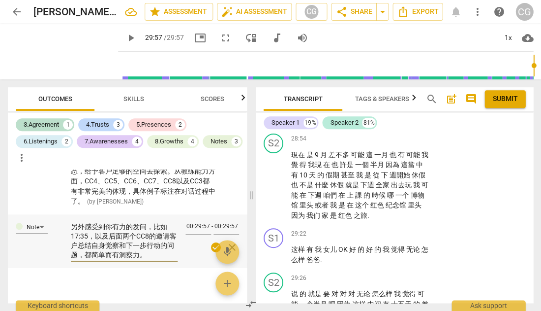
click at [87, 225] on textarea "另外感受到你有力的发问，比如17:35，以及后面两个CC8的邀请客户总结自身觉察和下一步行动的问题，都简单而有洞察力。" at bounding box center [124, 240] width 107 height 36
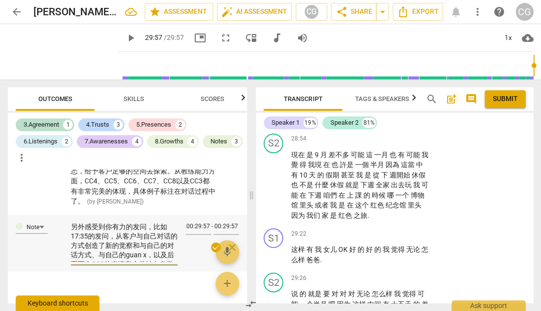
scroll to position [6, 0]
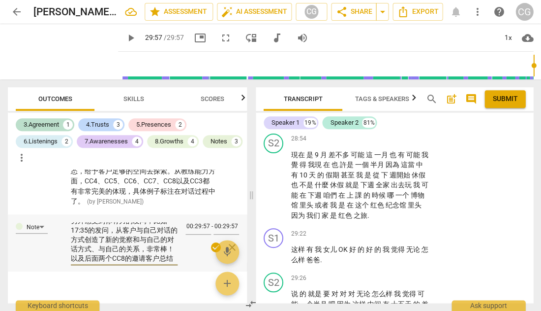
click at [113, 246] on textarea "另外感受到你有力的发问，比如17:35的发问，从客户与自己对话的方式创造了新的觉察和与自己的对话方式、与自己的关系，非常棒！以及后面两个CC8的邀请客户总结自…" at bounding box center [124, 241] width 107 height 39
click at [213, 241] on span "check_circle" at bounding box center [216, 247] width 12 height 12
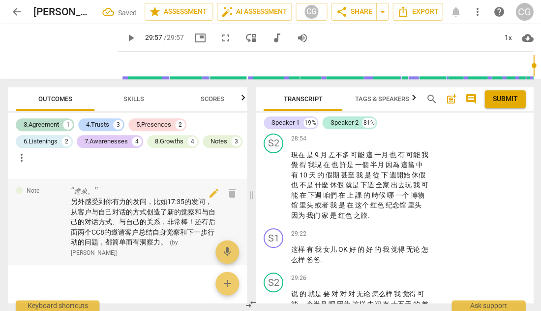
scroll to position [2066, 0]
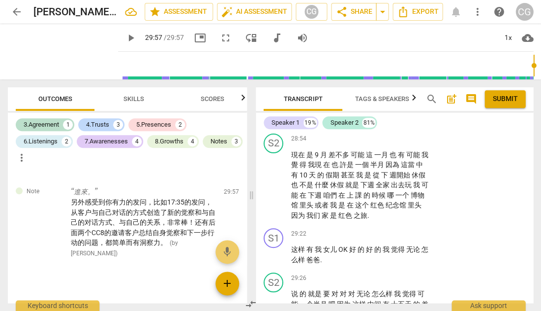
click at [224, 285] on span "add" at bounding box center [227, 283] width 12 height 12
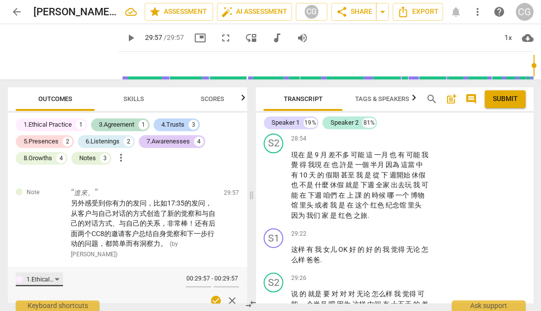
click at [60, 272] on div "1.Ethical Practice" at bounding box center [39, 279] width 47 height 14
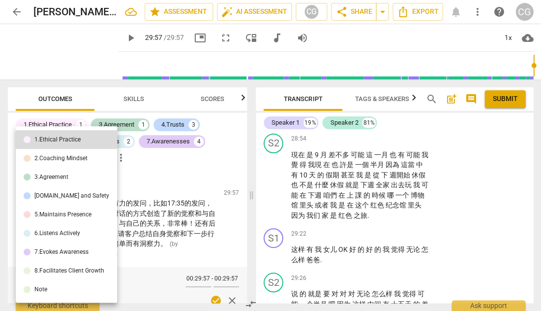
click at [50, 286] on li "Note" at bounding box center [66, 289] width 101 height 19
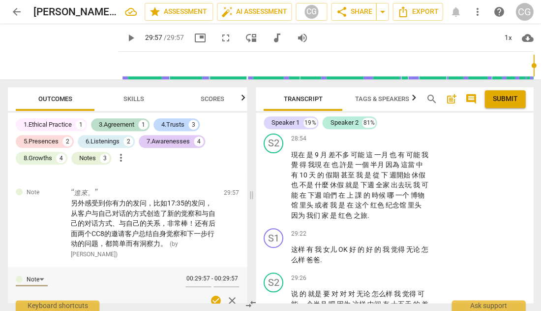
click at [97, 274] on textarea at bounding box center [124, 288] width 107 height 28
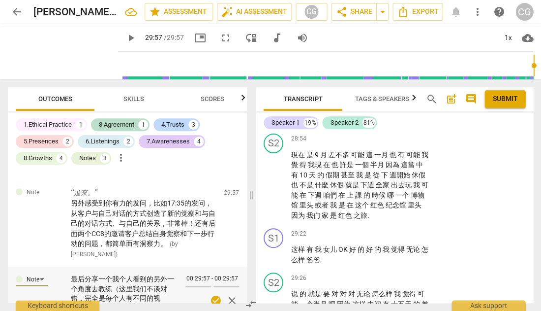
click at [118, 293] on textarea "最后分享一个我个人看到的另外一个角度去教练（这里我们不谈对错，完全是每个人有不同的视角），[PERSON_NAME]谈到“自洽”、”舒服“" at bounding box center [124, 292] width 107 height 36
click at [100, 297] on textarea "最后分享一个我个人看到的另外一个角度去教练（这里我们不谈对错，完全是每个人有不同的视角），[PERSON_NAME]谈到几次“自洽”、”舒服“" at bounding box center [124, 293] width 107 height 39
click at [167, 288] on textarea "最后分享一个我个人看到的另外一个角度去教练（这里我们不谈对错，完全是每个人有不同的视角），[PERSON_NAME]谈到几次“自洽”、”舒服“，可以探索怎么样…" at bounding box center [124, 293] width 107 height 39
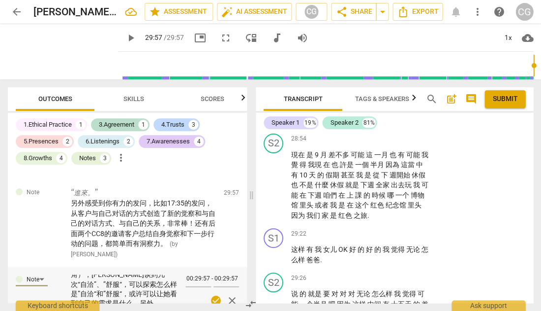
click at [154, 297] on textarea "最后分享一个我个人看到的另外一个角度去教练（这里我们不谈对错，完全是每个人有不同的视角），[PERSON_NAME]谈到几次“自洽”、”舒服“，可以探索怎么样…" at bounding box center [124, 293] width 107 height 39
click at [215, 294] on span "check_circle" at bounding box center [216, 300] width 12 height 12
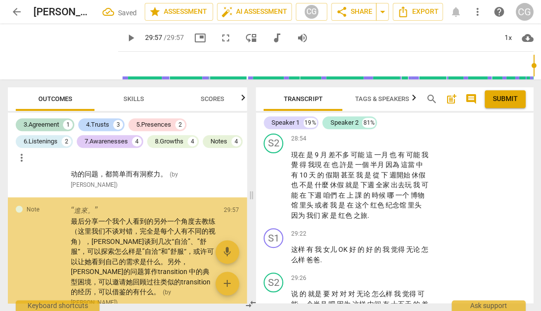
scroll to position [2124, 0]
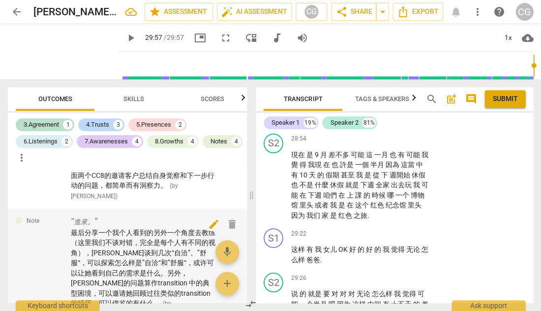
click at [213, 218] on span "edit" at bounding box center [214, 224] width 12 height 12
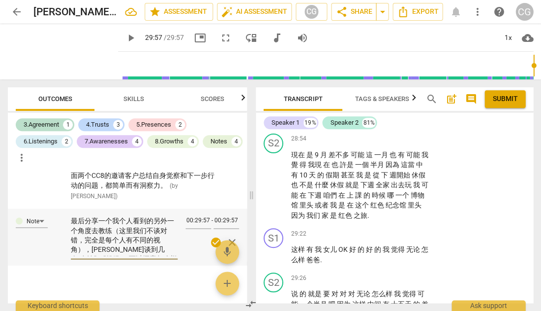
scroll to position [2112, 0]
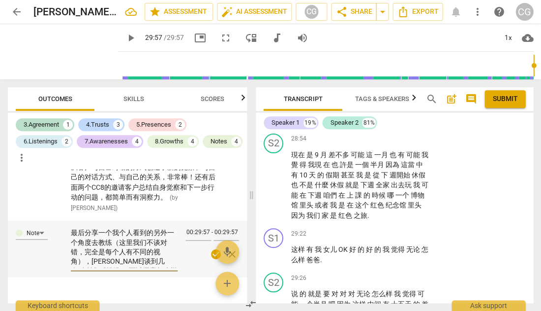
click at [112, 228] on textarea "最后分享一个我个人看到的另外一个角度去教练（这里我们不谈对错，完全是每个人有不同的视角），[PERSON_NAME]谈到几次“自洽”、”舒服“，可以探索怎么样…" at bounding box center [124, 247] width 107 height 39
click at [210, 248] on span "check_circle" at bounding box center [216, 254] width 12 height 12
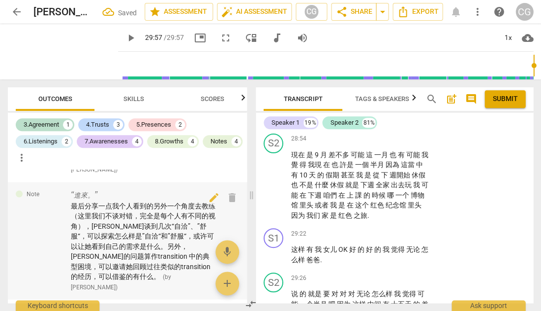
scroll to position [2151, 0]
click at [211, 190] on span "edit" at bounding box center [214, 196] width 12 height 12
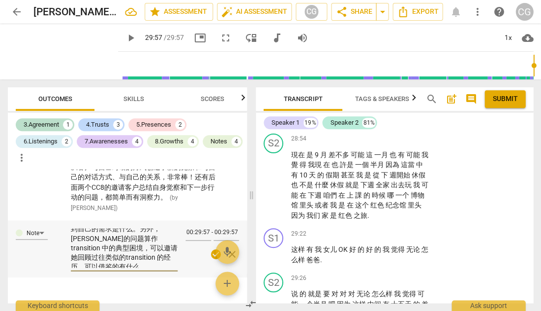
scroll to position [60, 0]
click at [95, 251] on textarea "最后分享一点我个人看到的另外一个角度去教练（这里我们不谈对错，完全是每个人有不同的视角），[PERSON_NAME]谈到几次“自洽”、”舒服“，可以探索怎么样…" at bounding box center [124, 247] width 107 height 39
click at [210, 248] on span "check_circle" at bounding box center [216, 254] width 12 height 12
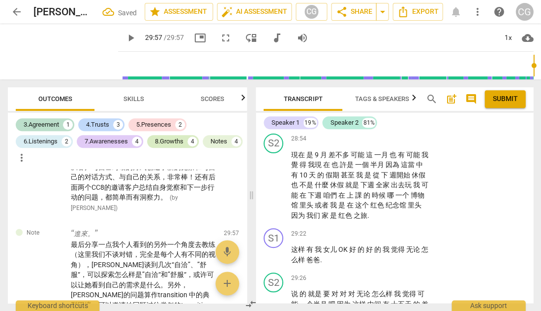
scroll to position [0, 0]
click at [352, 10] on span "share Share" at bounding box center [354, 12] width 36 height 12
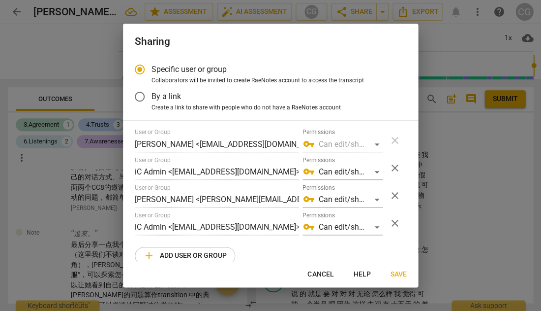
click at [403, 272] on span "Save" at bounding box center [398, 274] width 16 height 10
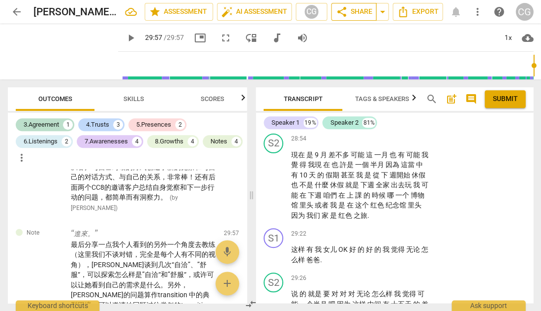
click at [366, 15] on span "share Share" at bounding box center [354, 12] width 36 height 12
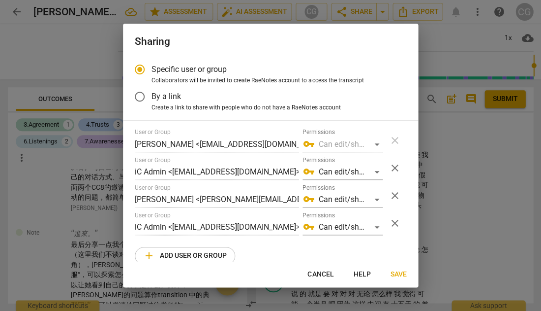
click at [400, 274] on span "Save" at bounding box center [398, 274] width 16 height 10
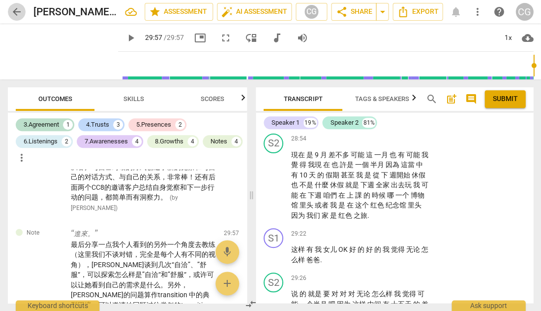
click at [17, 11] on span "arrow_back" at bounding box center [17, 12] width 12 height 12
